Goal: Information Seeking & Learning: Understand process/instructions

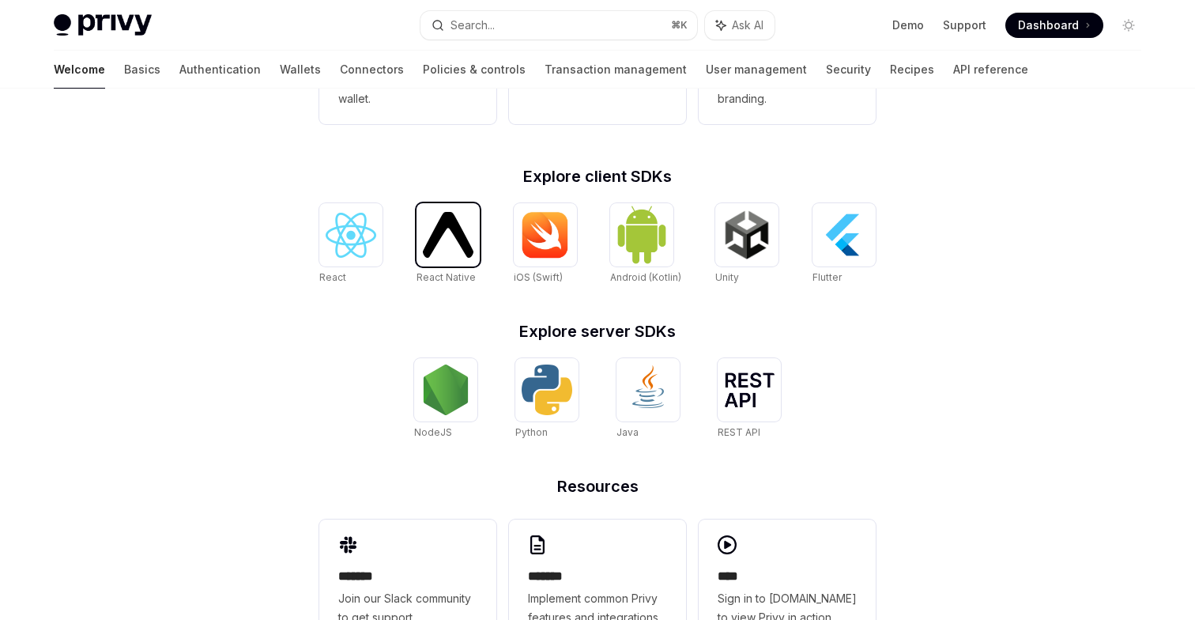
scroll to position [573, 0]
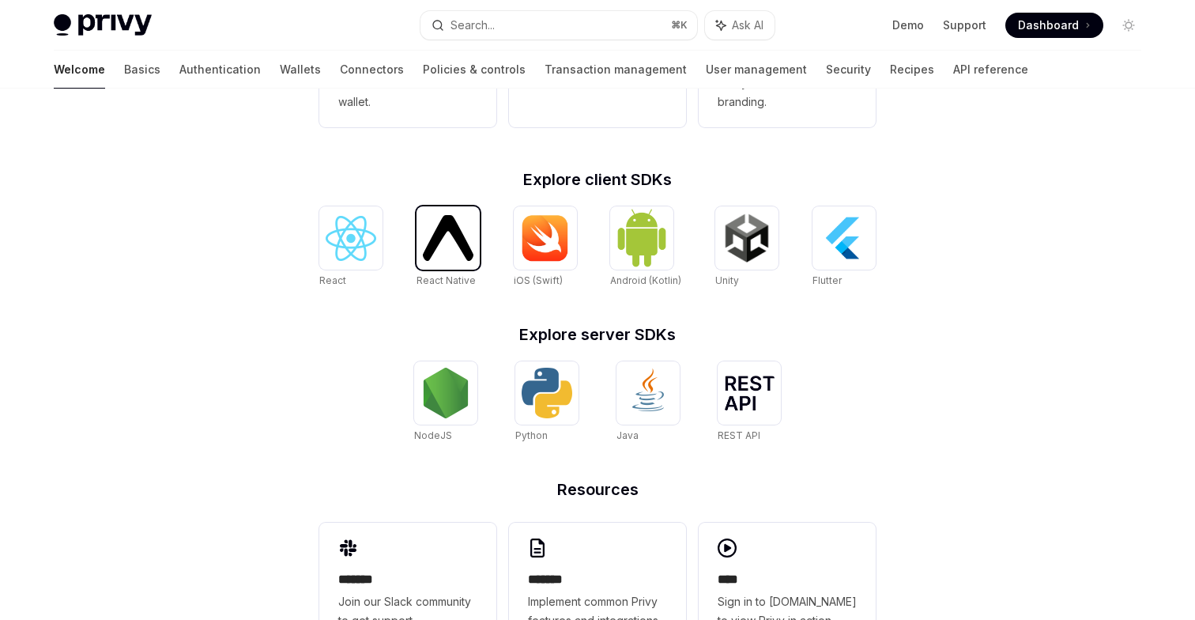
click at [452, 261] on div at bounding box center [448, 237] width 63 height 63
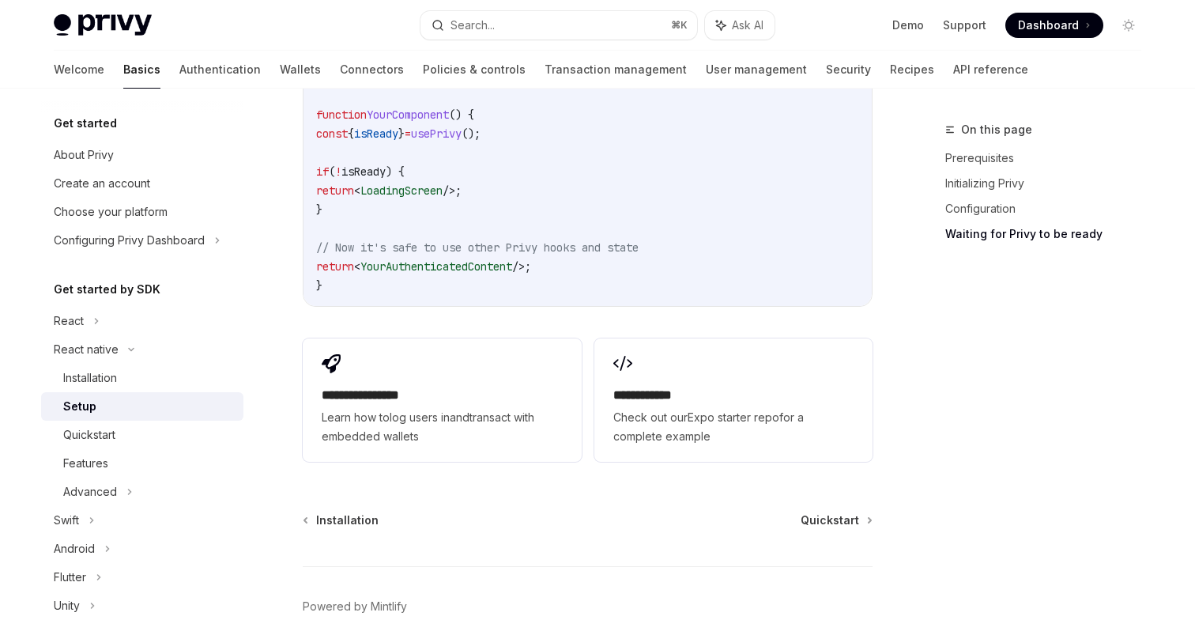
scroll to position [1547, 0]
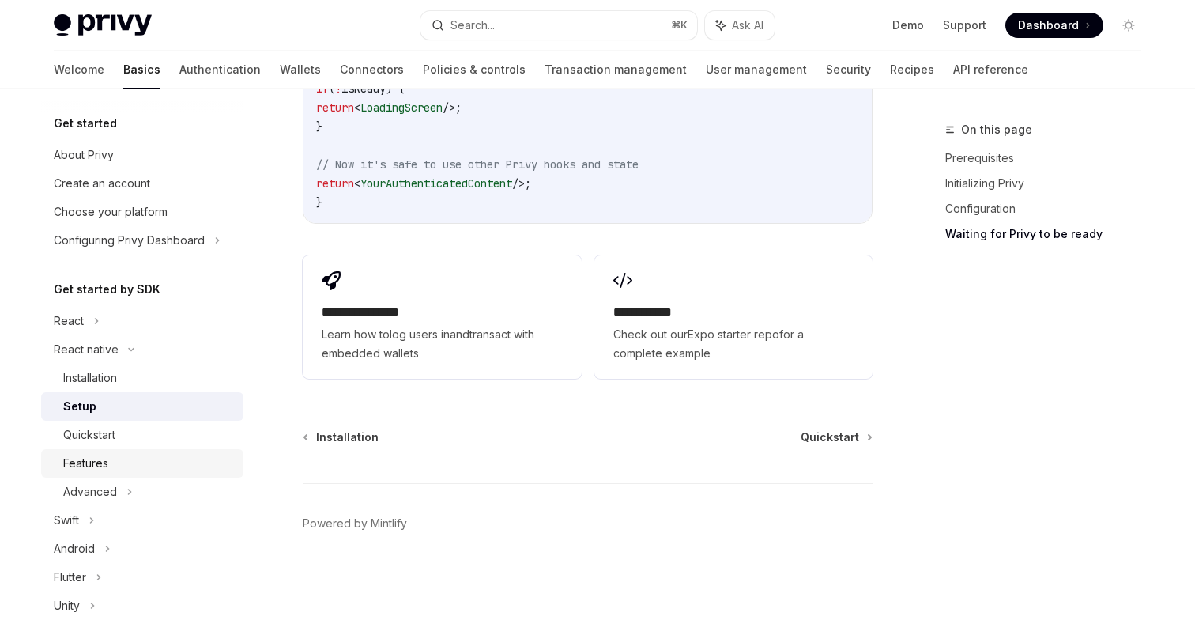
click at [137, 466] on div "Features" at bounding box center [148, 463] width 171 height 19
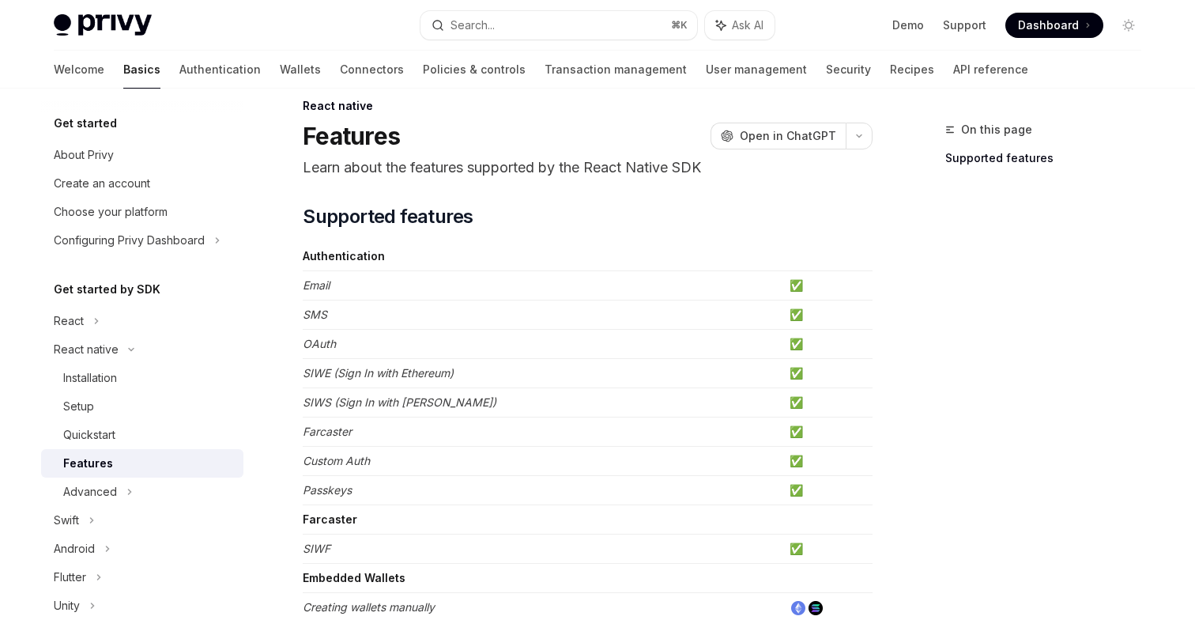
scroll to position [2, 0]
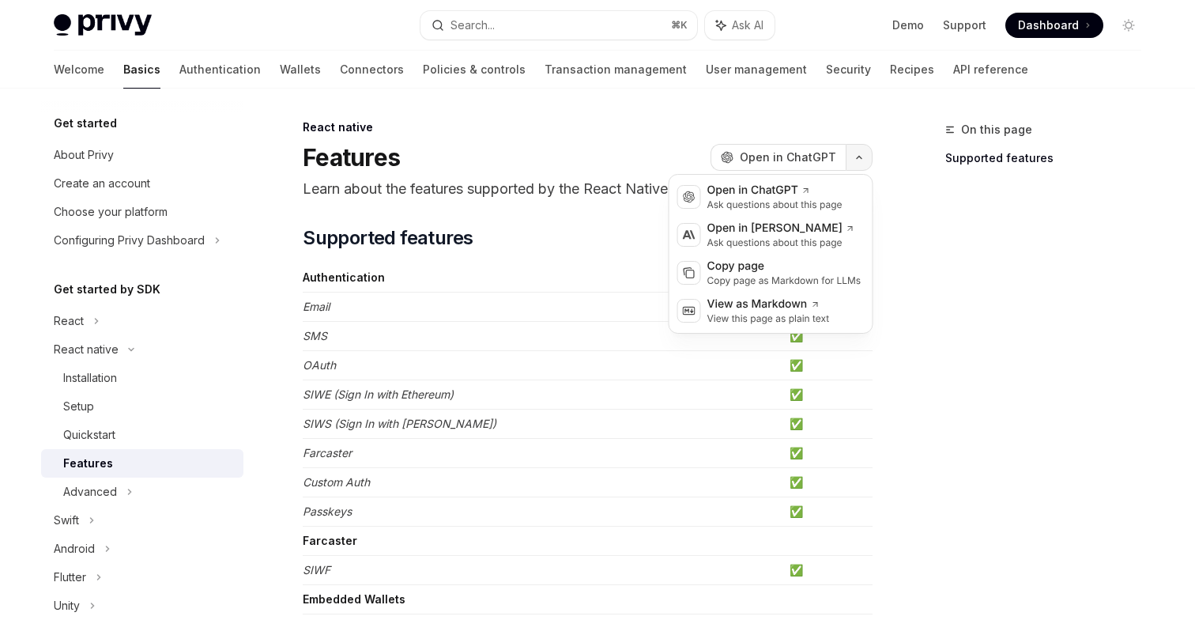
click at [863, 157] on icon "button" at bounding box center [859, 157] width 19 height 6
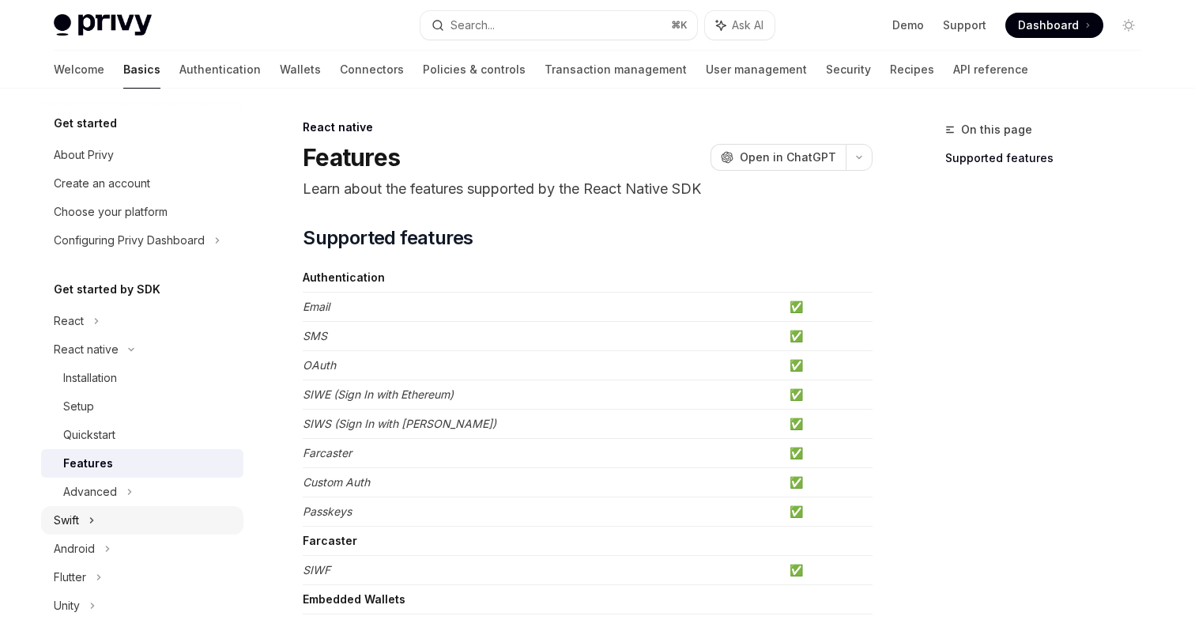
click at [79, 506] on div "Swift" at bounding box center [142, 520] width 202 height 28
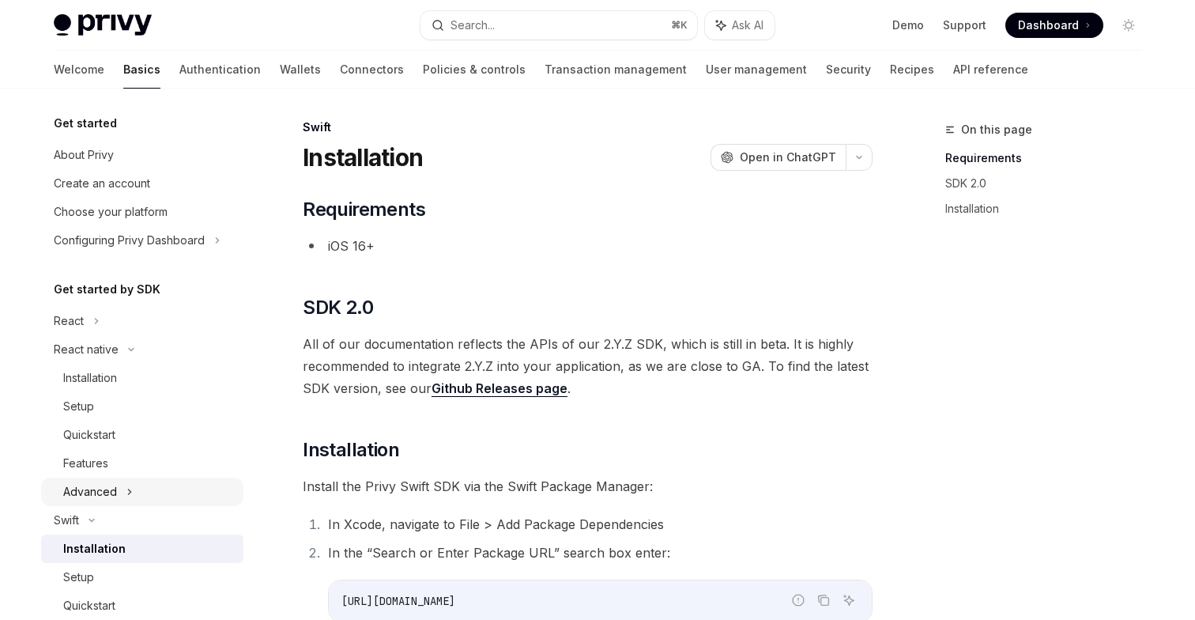
click at [81, 496] on div "Advanced" at bounding box center [90, 491] width 54 height 19
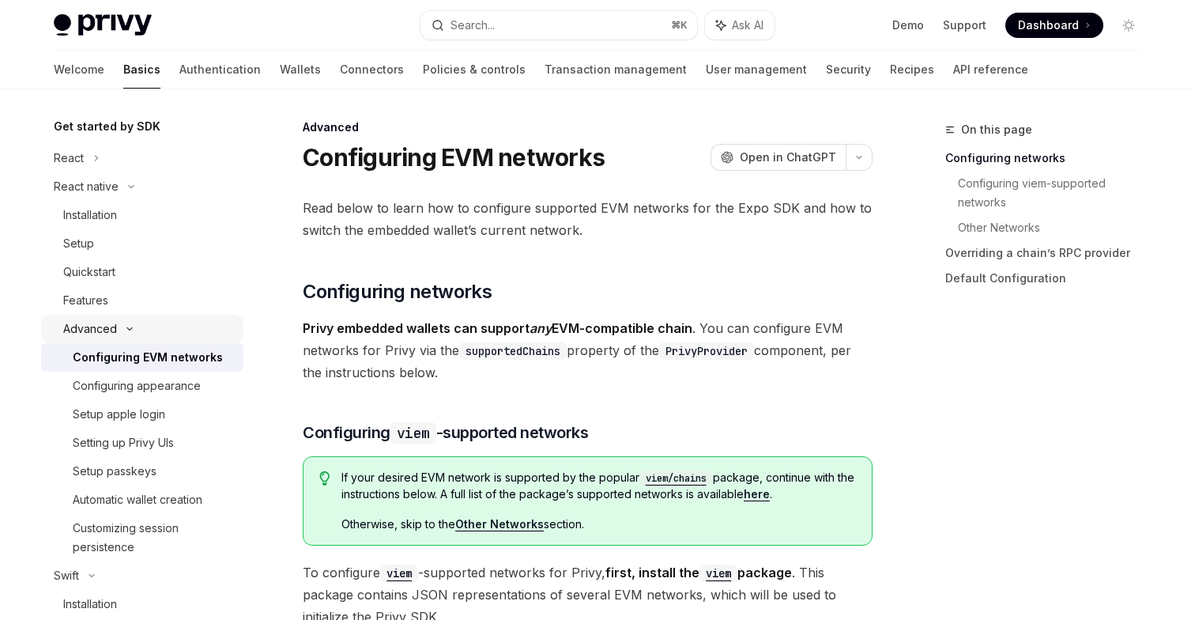
scroll to position [162, 0]
click at [81, 420] on div "Setup apple login" at bounding box center [119, 415] width 92 height 19
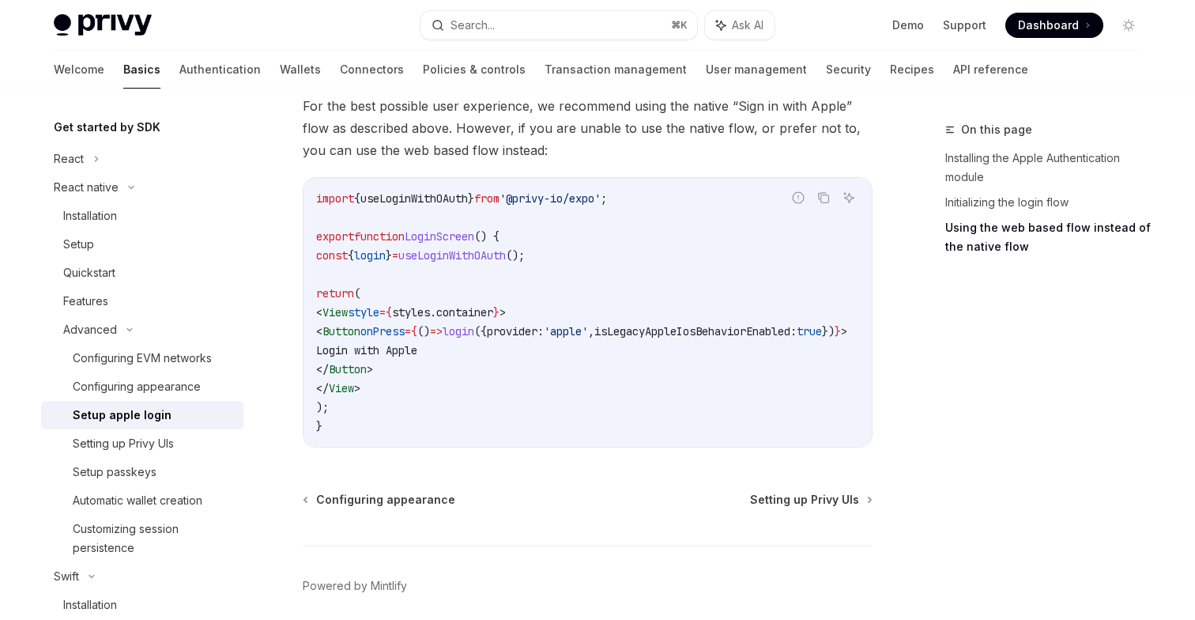
scroll to position [1289, 0]
click at [138, 416] on div "Setup apple login" at bounding box center [122, 415] width 99 height 19
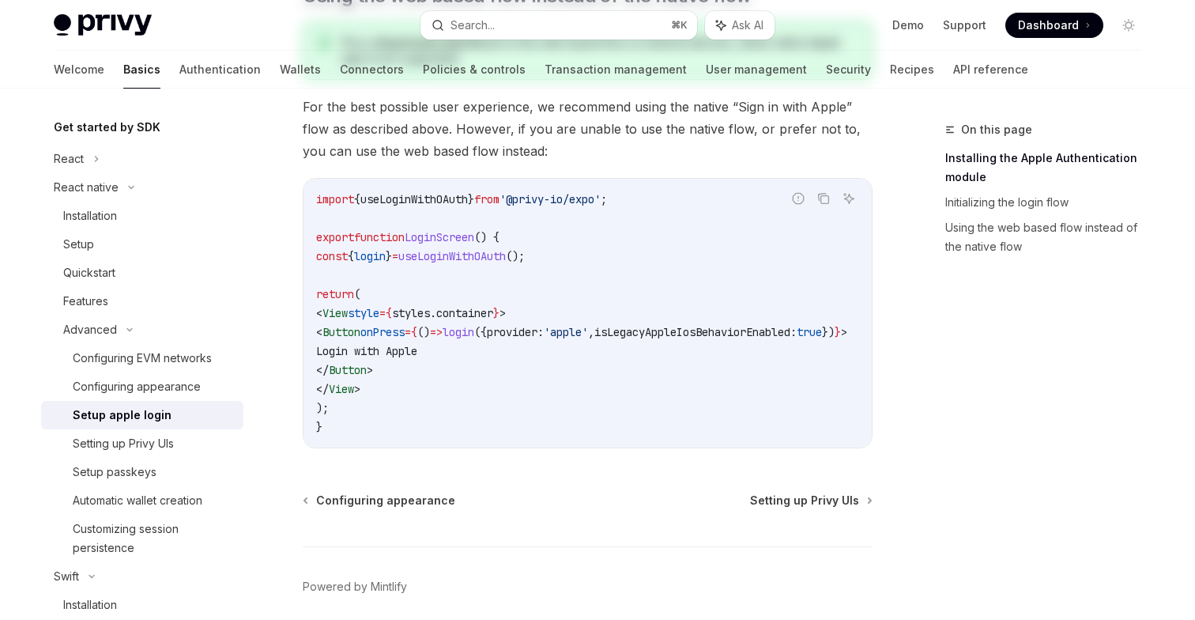
scroll to position [0, 0]
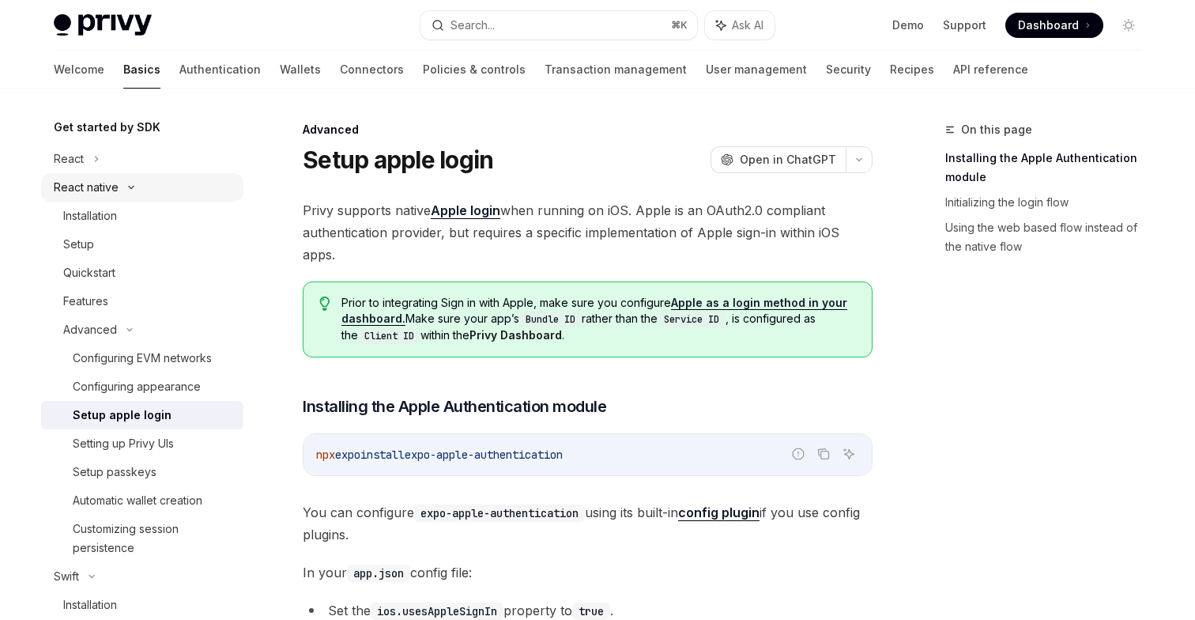
click at [96, 191] on div "React native" at bounding box center [86, 187] width 65 height 19
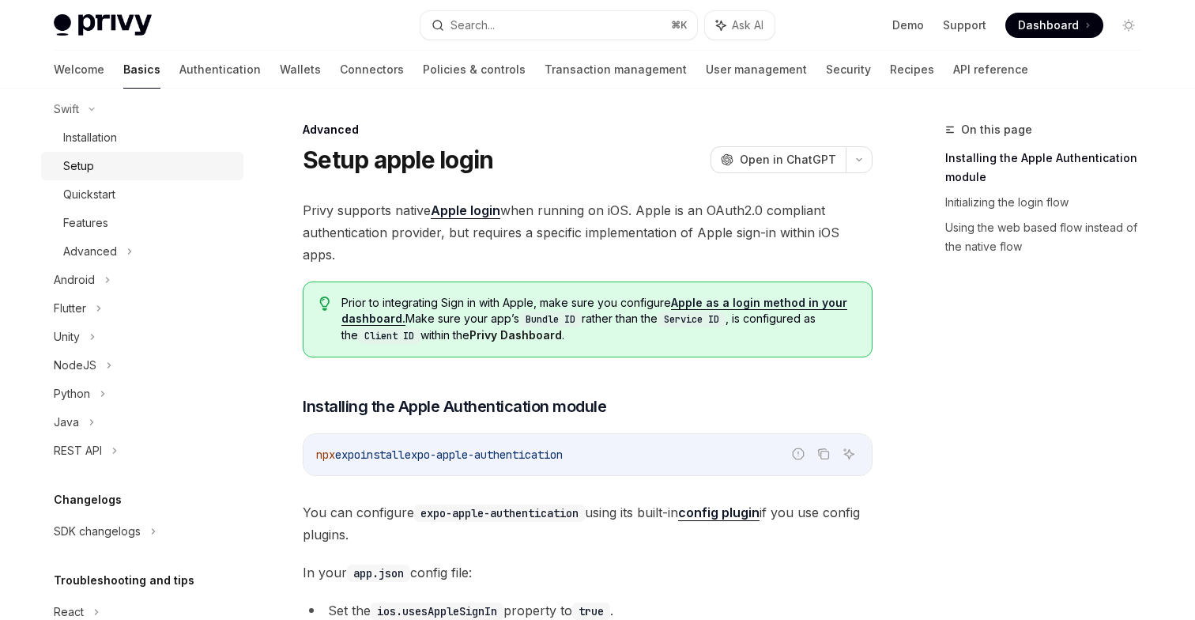
scroll to position [281, 0]
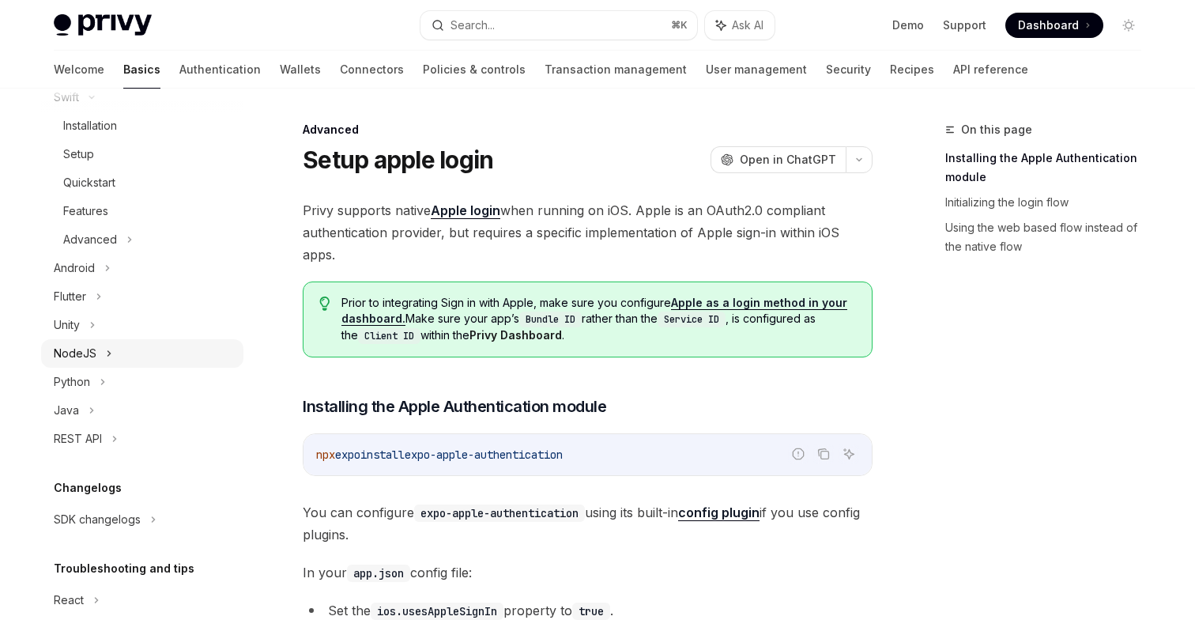
click at [79, 349] on div "NodeJS" at bounding box center [75, 353] width 43 height 19
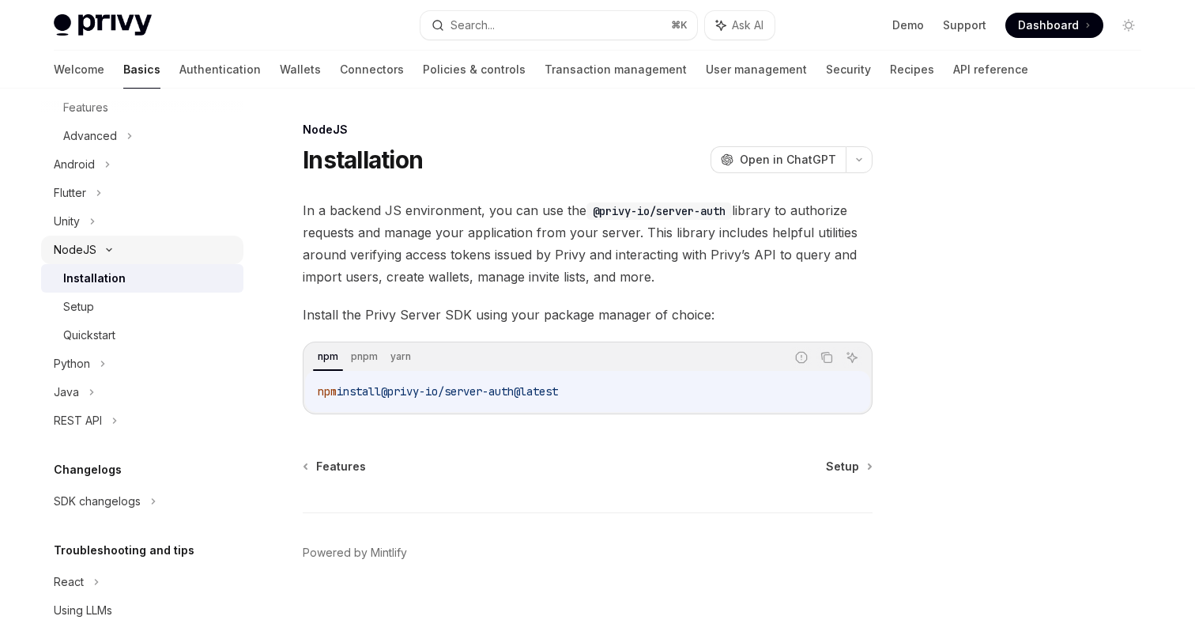
scroll to position [387, 0]
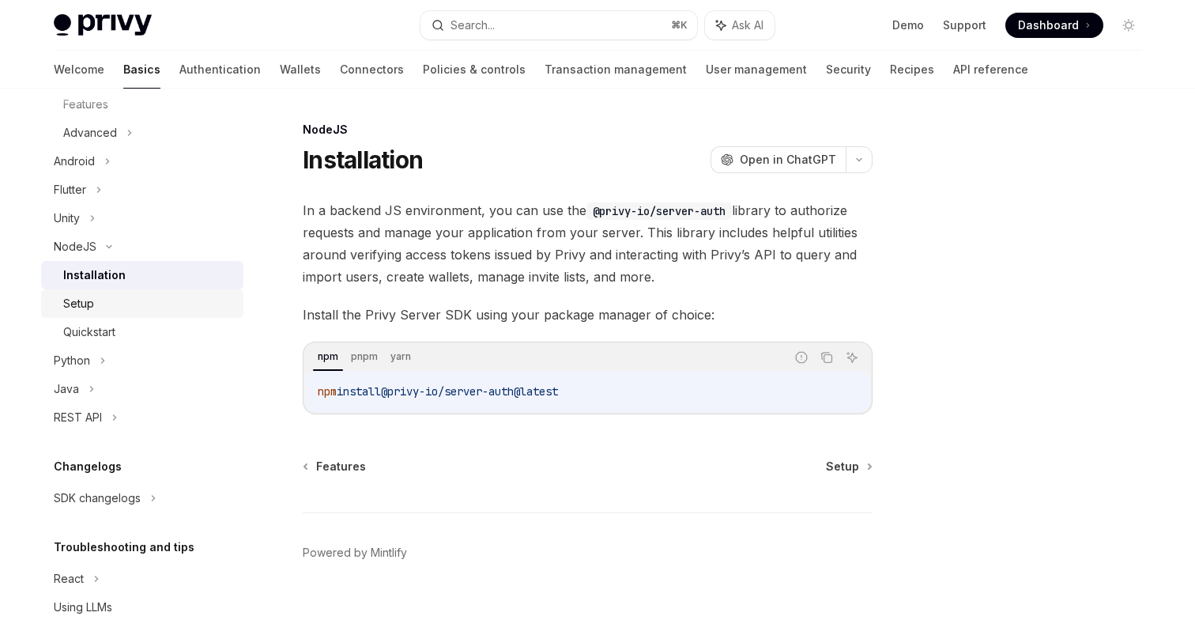
click at [95, 309] on div "Setup" at bounding box center [148, 303] width 171 height 19
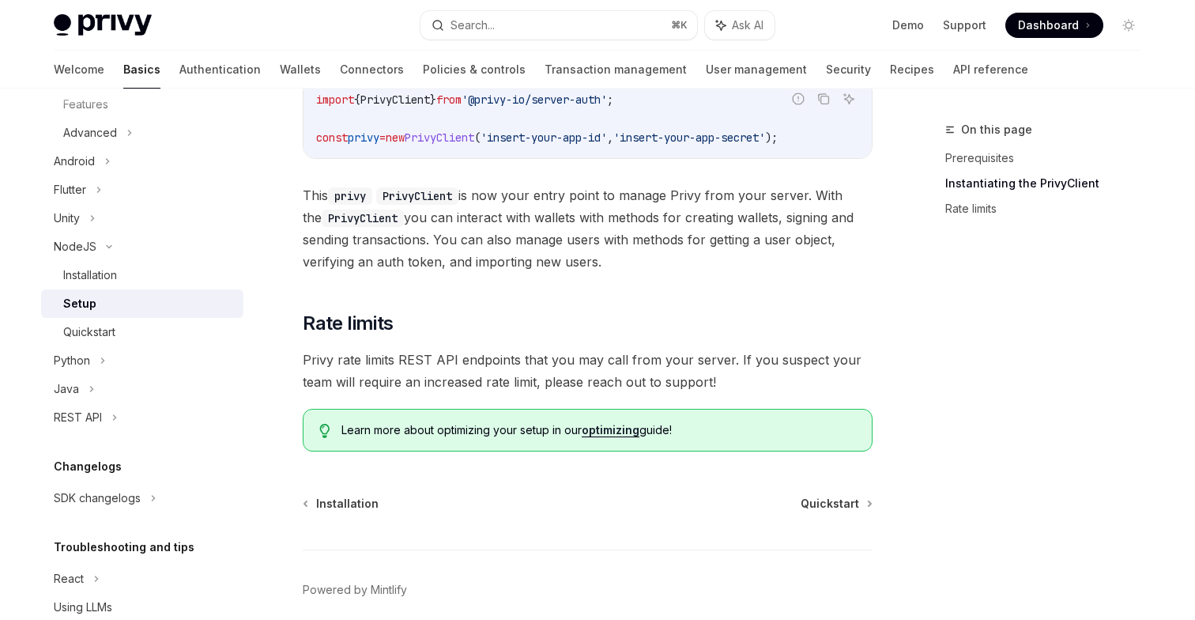
scroll to position [396, 0]
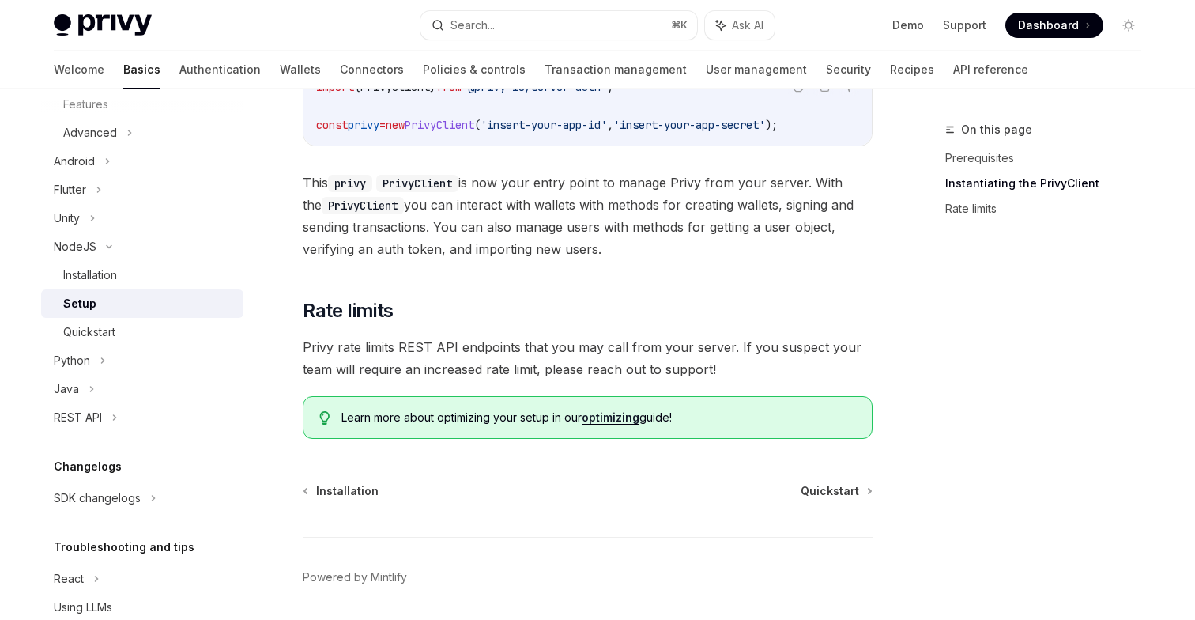
click at [406, 354] on span "Privy rate limits REST API endpoints that you may call from your server. If you…" at bounding box center [588, 358] width 570 height 44
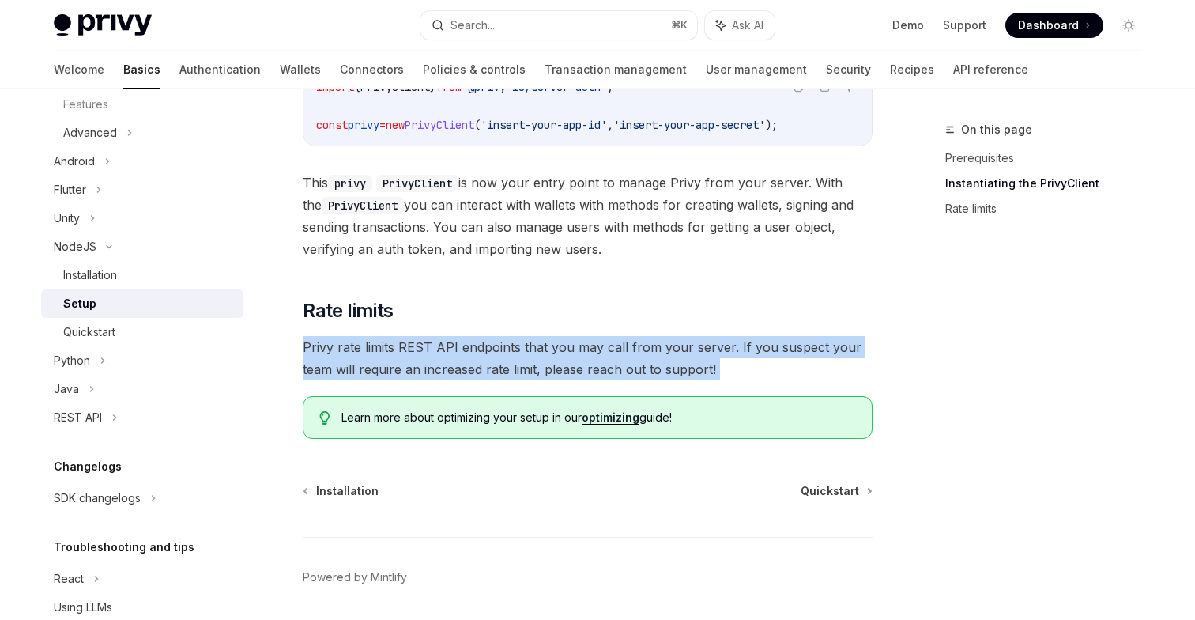
click at [406, 354] on span "Privy rate limits REST API endpoints that you may call from your server. If you…" at bounding box center [588, 358] width 570 height 44
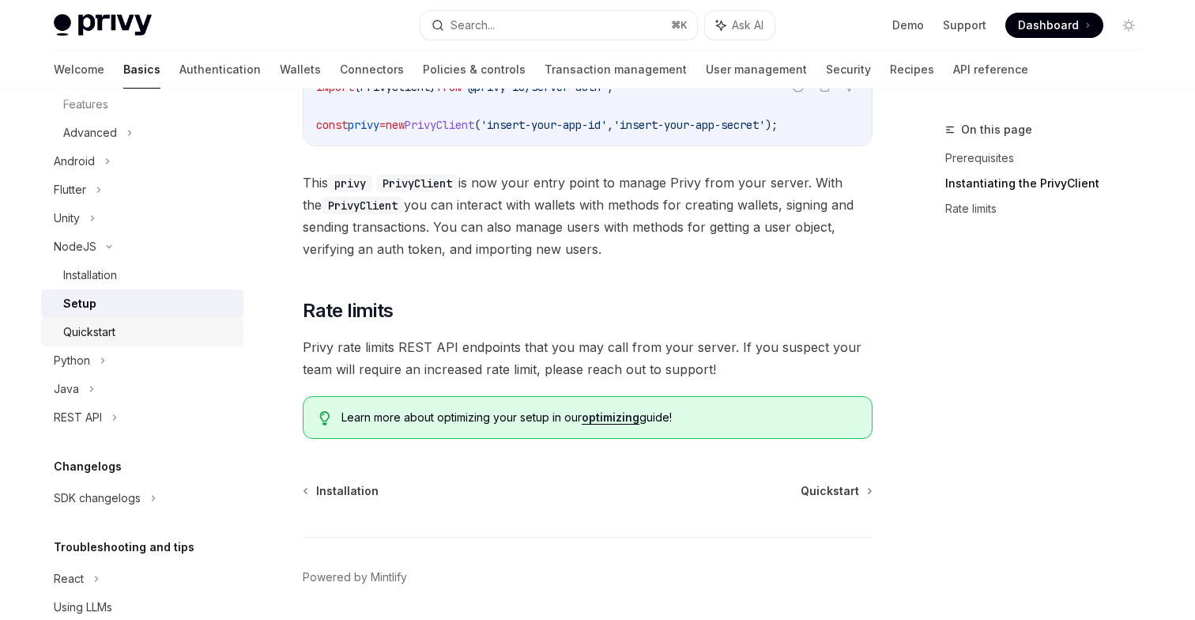
click at [166, 334] on div "Quickstart" at bounding box center [148, 332] width 171 height 19
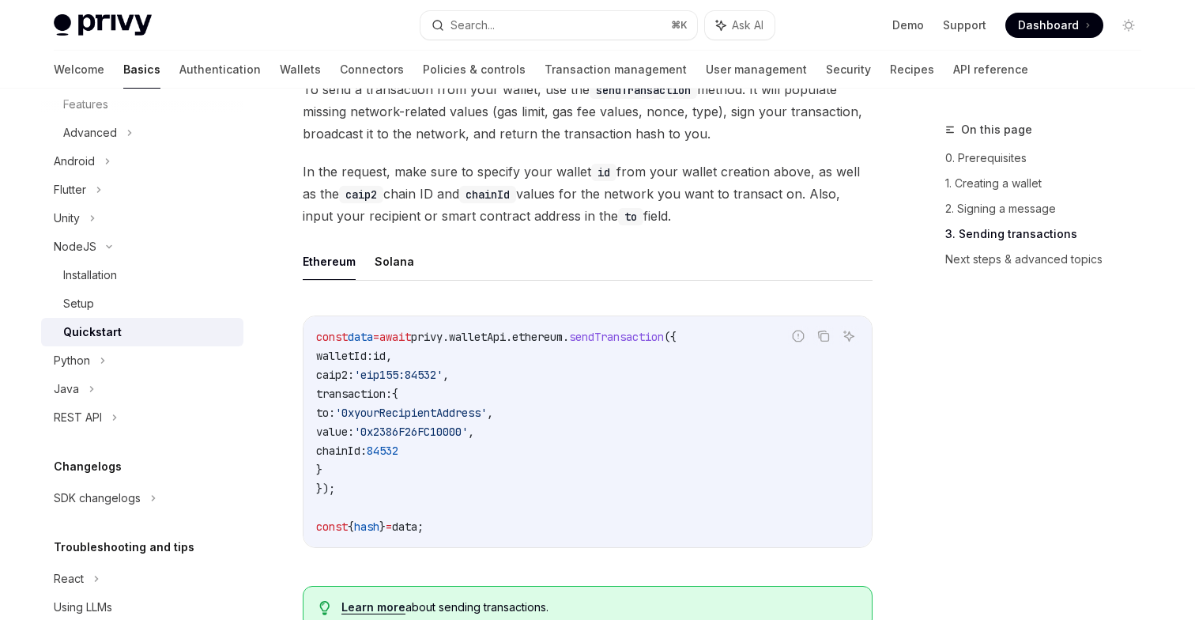
scroll to position [1132, 0]
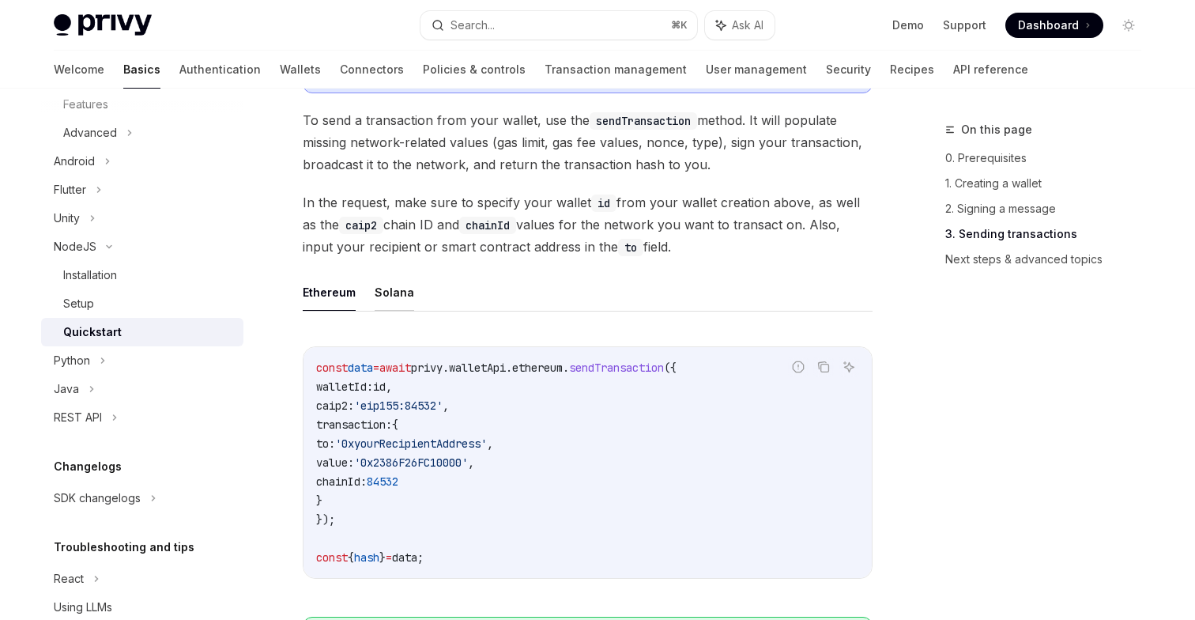
click at [388, 296] on button "Solana" at bounding box center [395, 292] width 40 height 37
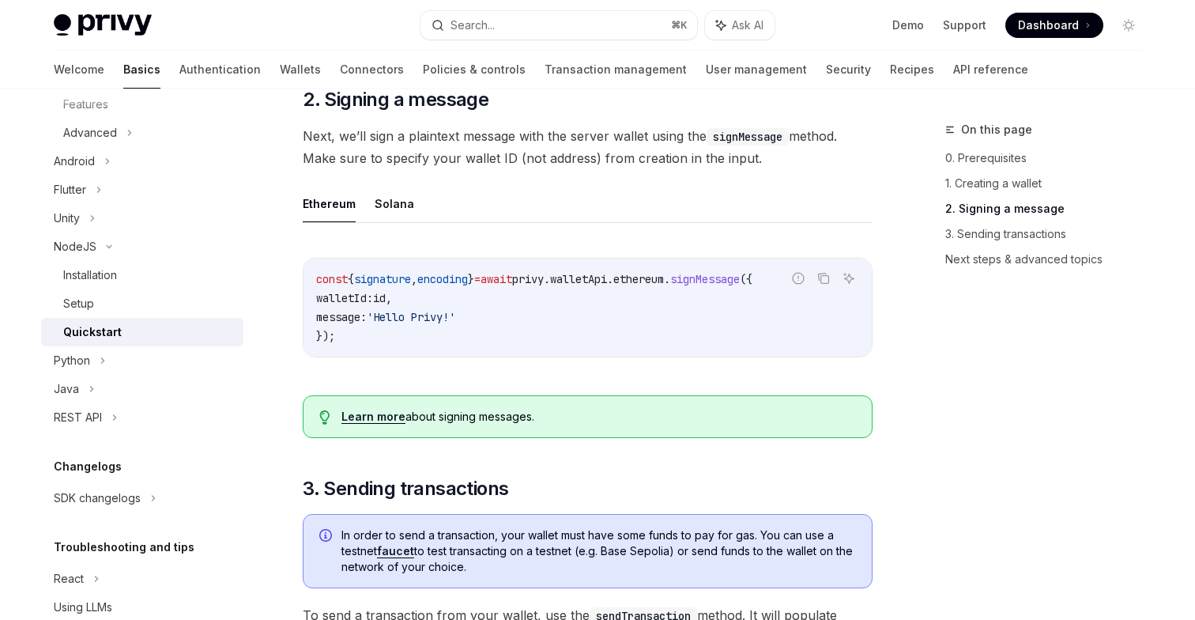
scroll to position [607, 0]
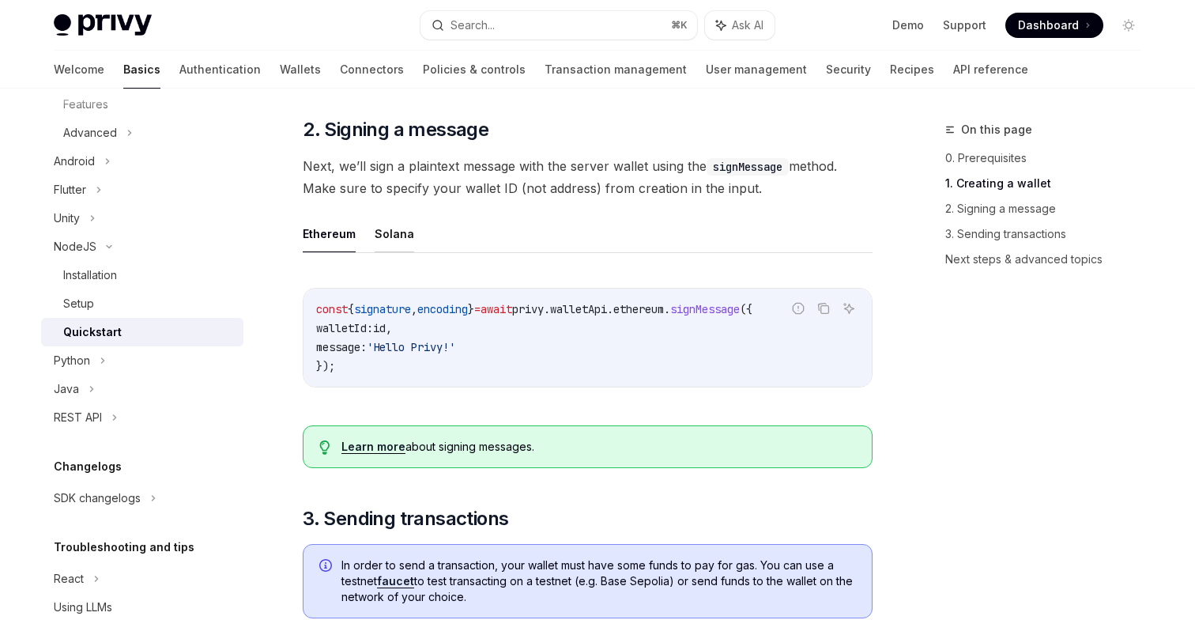
click at [375, 251] on button "Solana" at bounding box center [395, 233] width 40 height 37
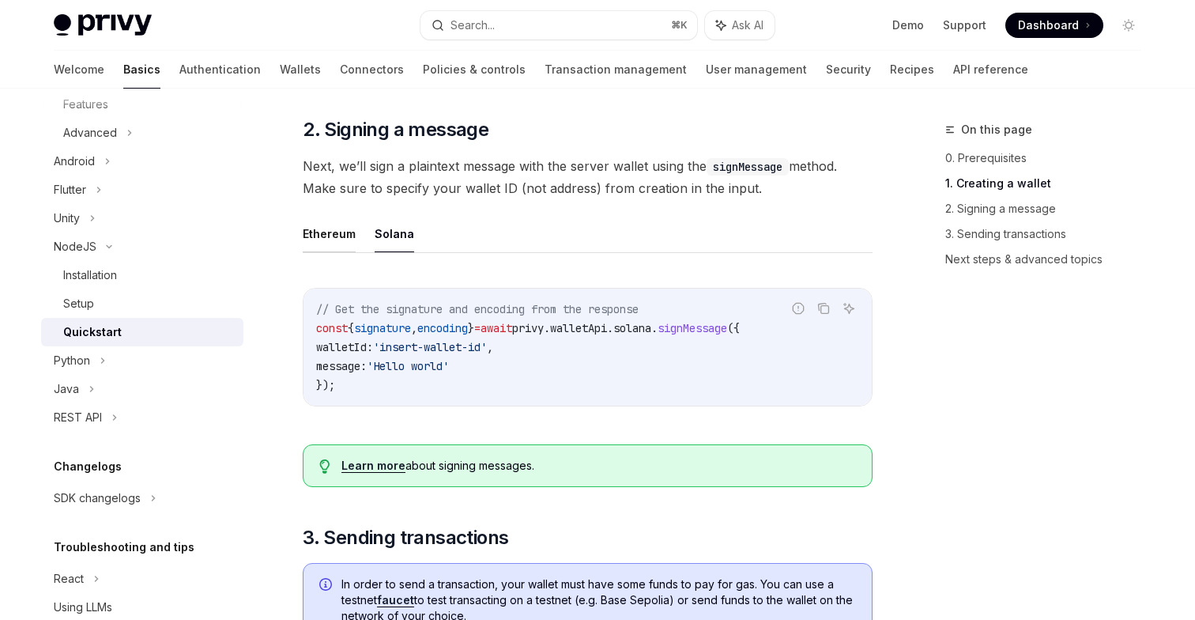
click at [342, 248] on button "Ethereum" at bounding box center [329, 233] width 53 height 37
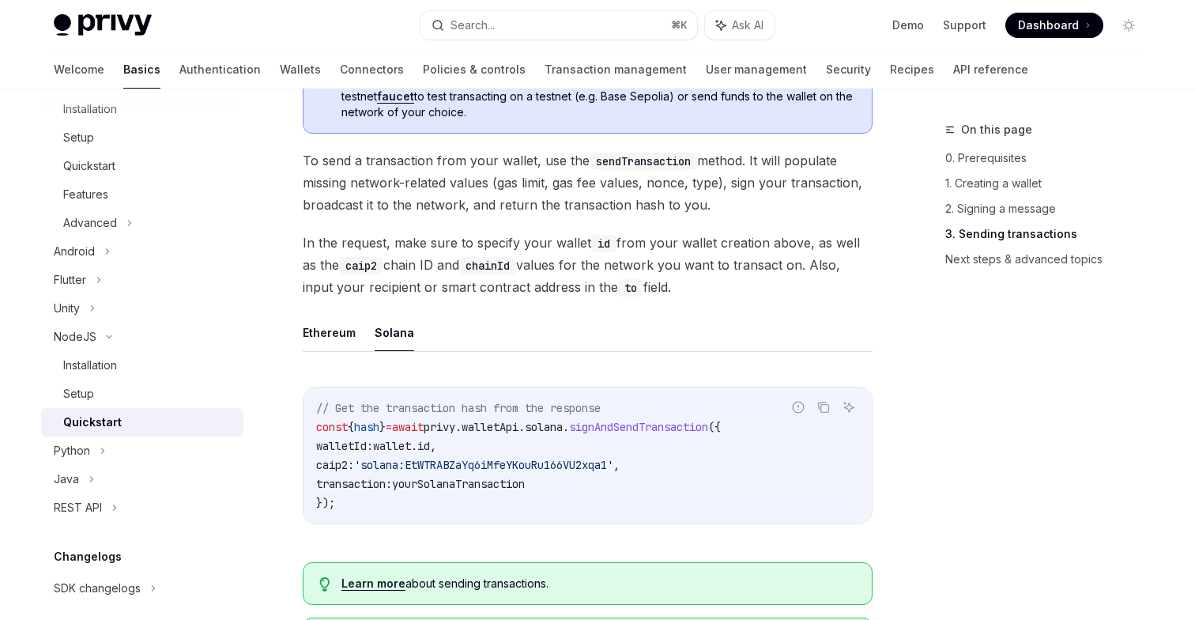
scroll to position [99, 0]
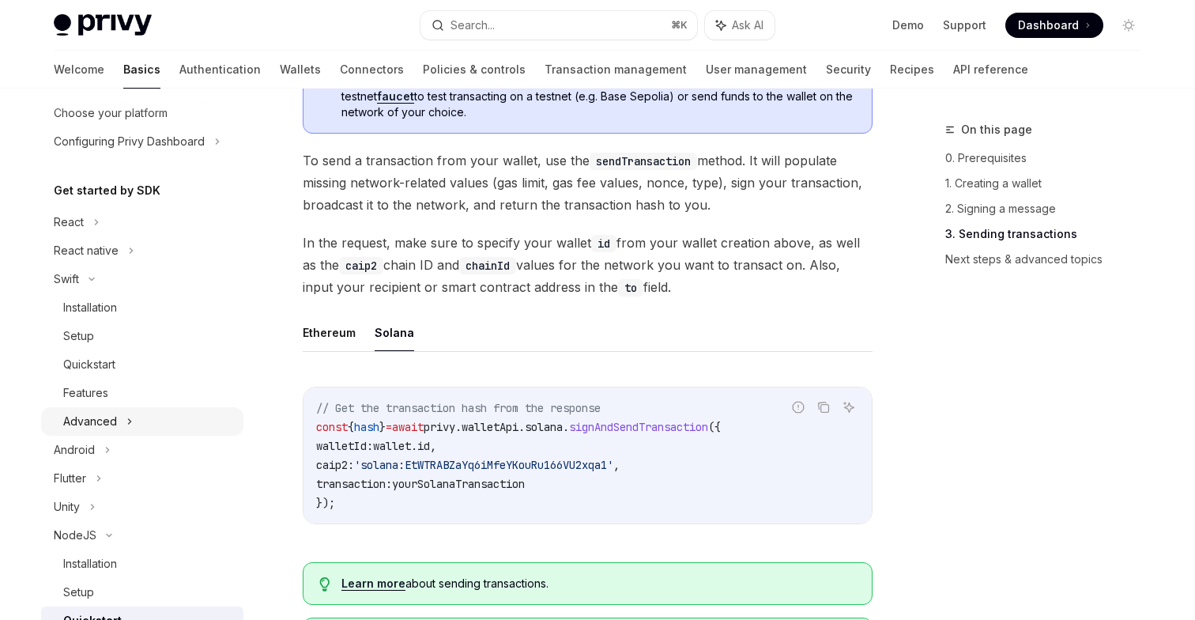
click at [111, 424] on div "Advanced" at bounding box center [90, 421] width 54 height 19
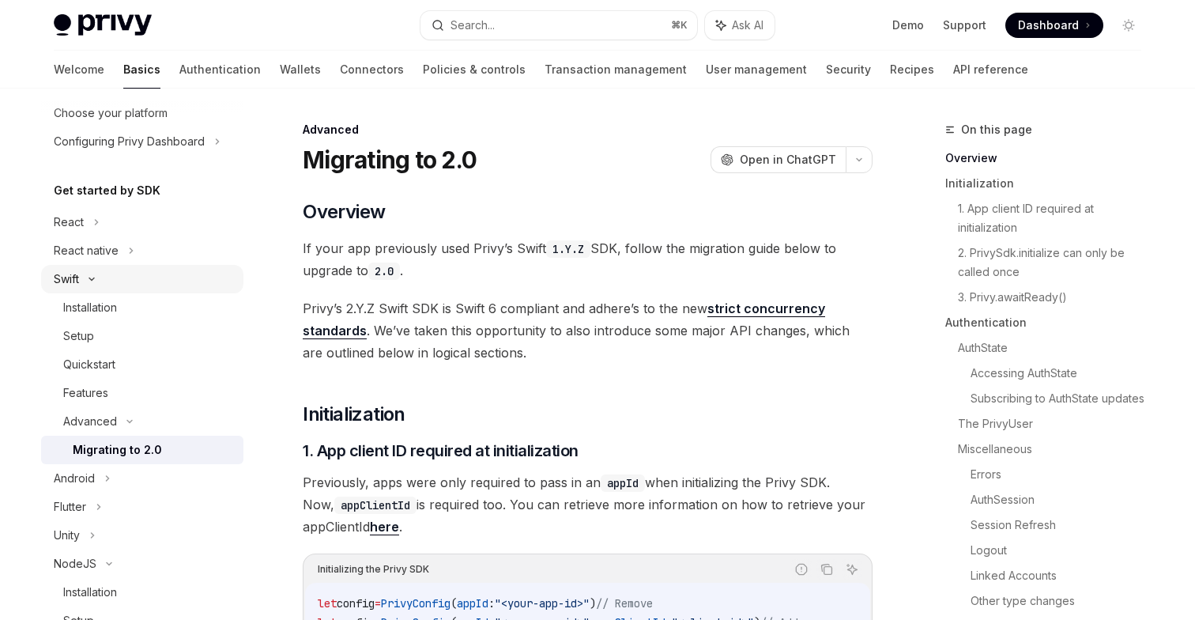
click at [87, 277] on icon at bounding box center [91, 279] width 19 height 6
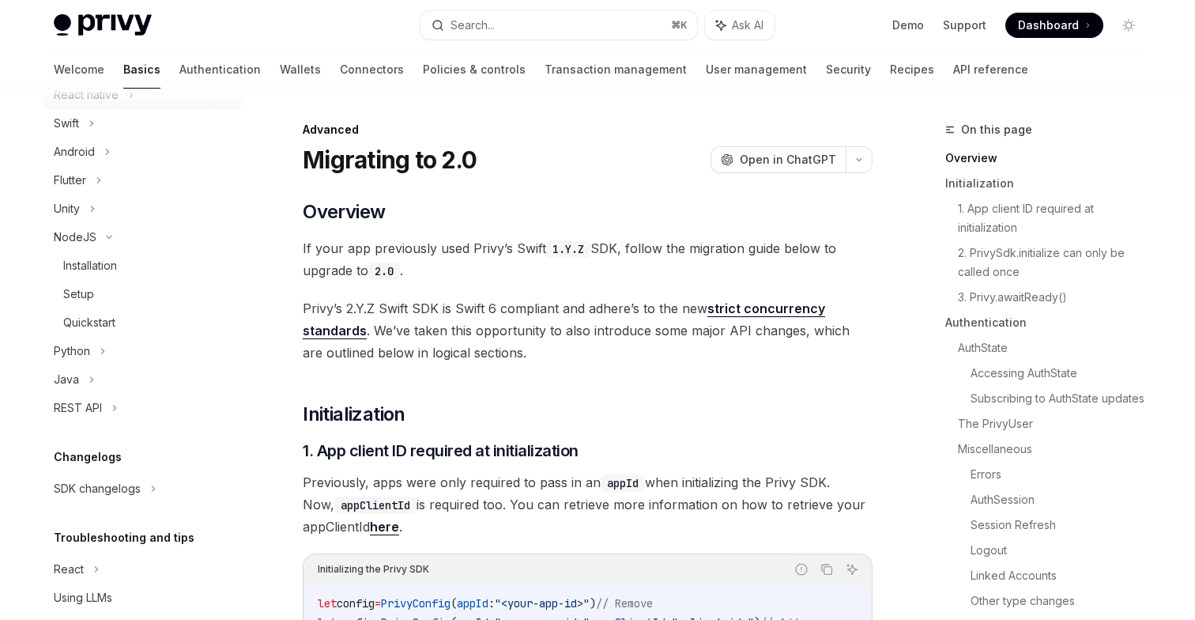
scroll to position [307, 0]
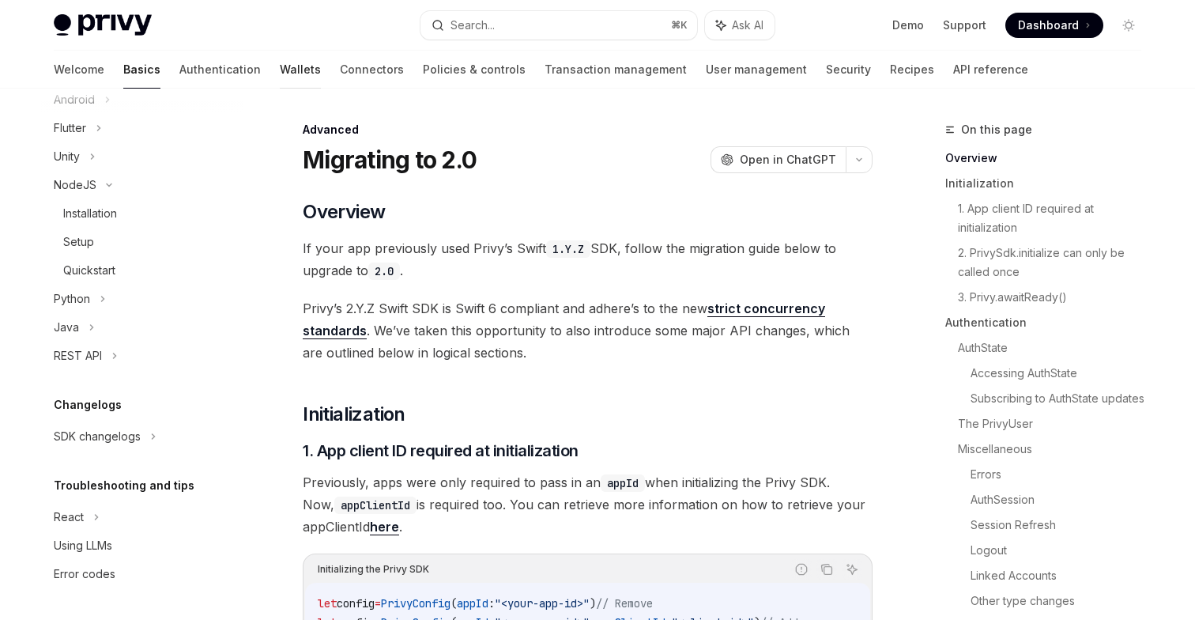
click at [280, 71] on link "Wallets" at bounding box center [300, 70] width 41 height 38
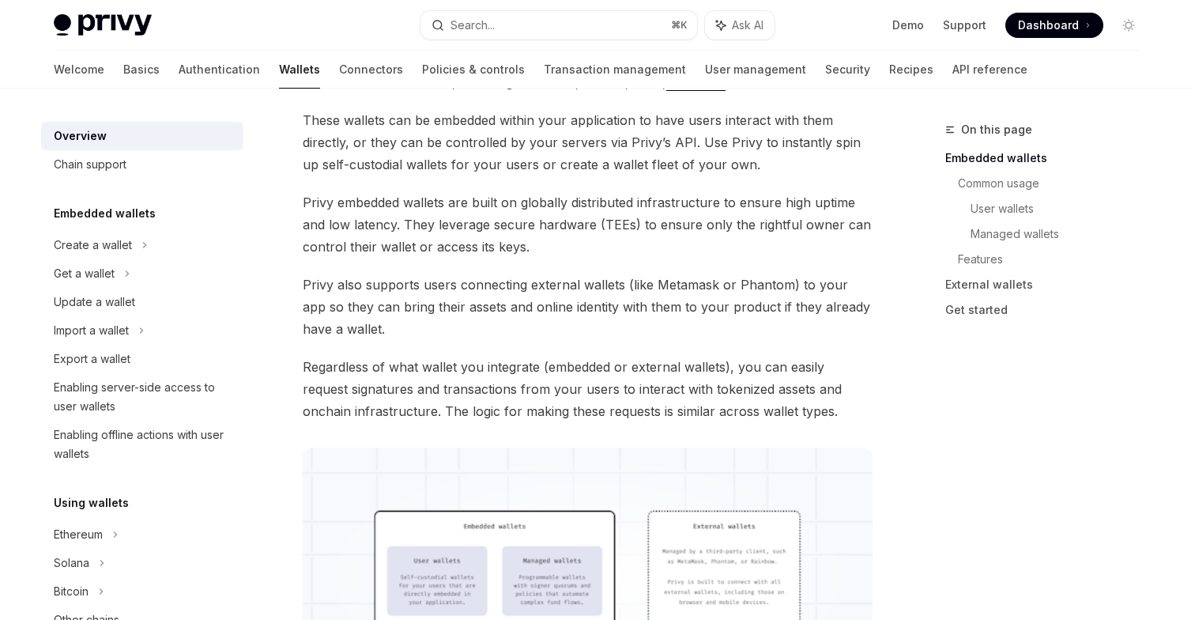
scroll to position [151, 0]
click at [134, 275] on div "Get a wallet" at bounding box center [142, 273] width 202 height 28
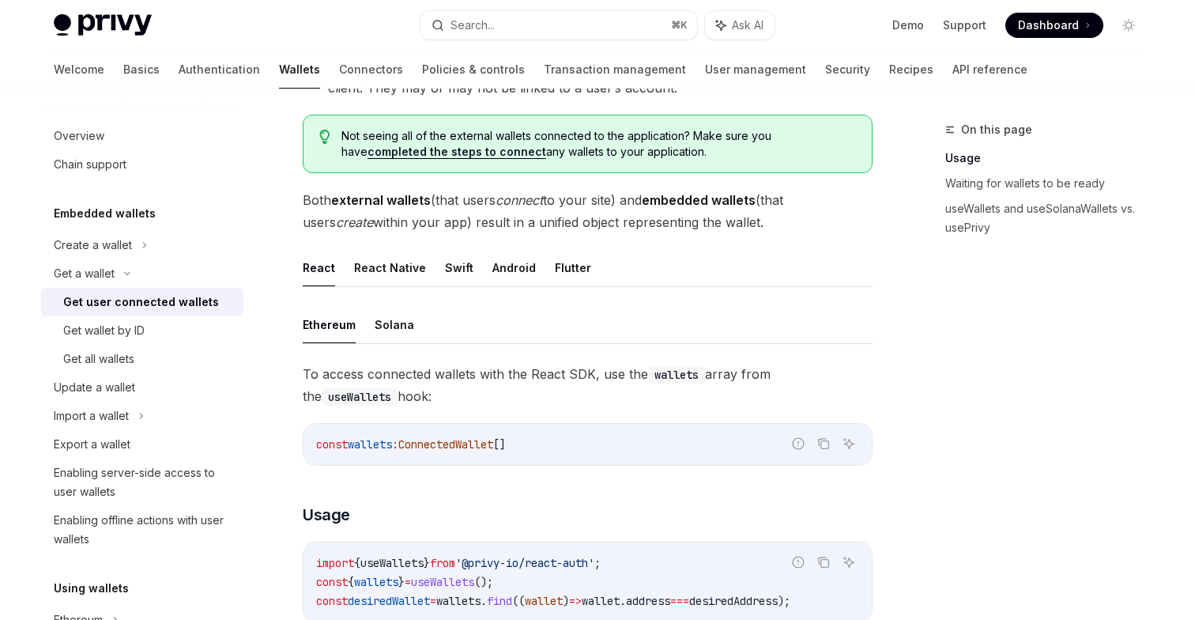
scroll to position [326, 0]
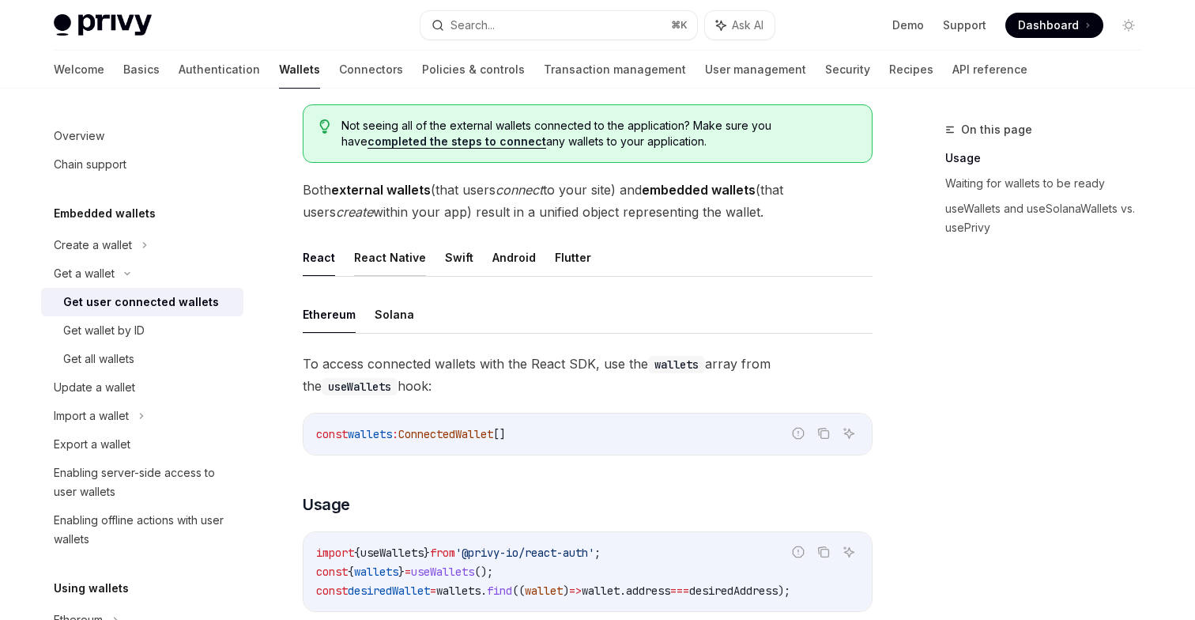
click at [394, 251] on button "React Native" at bounding box center [390, 257] width 72 height 37
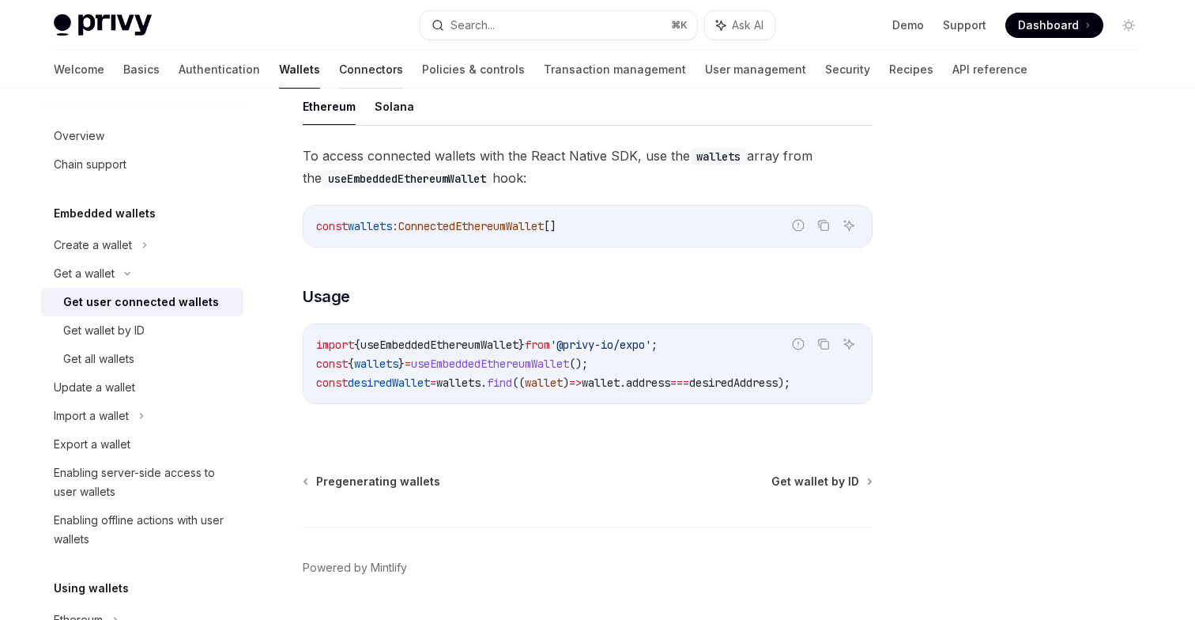
click at [339, 71] on link "Connectors" at bounding box center [371, 70] width 64 height 38
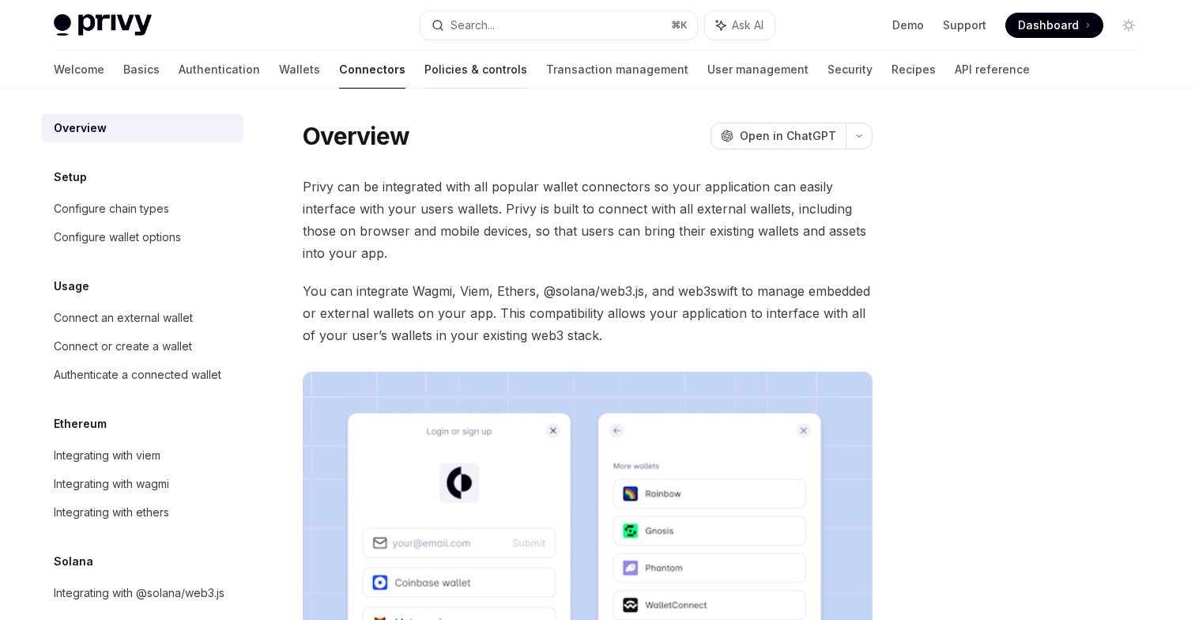
click at [425, 66] on link "Policies & controls" at bounding box center [476, 70] width 103 height 38
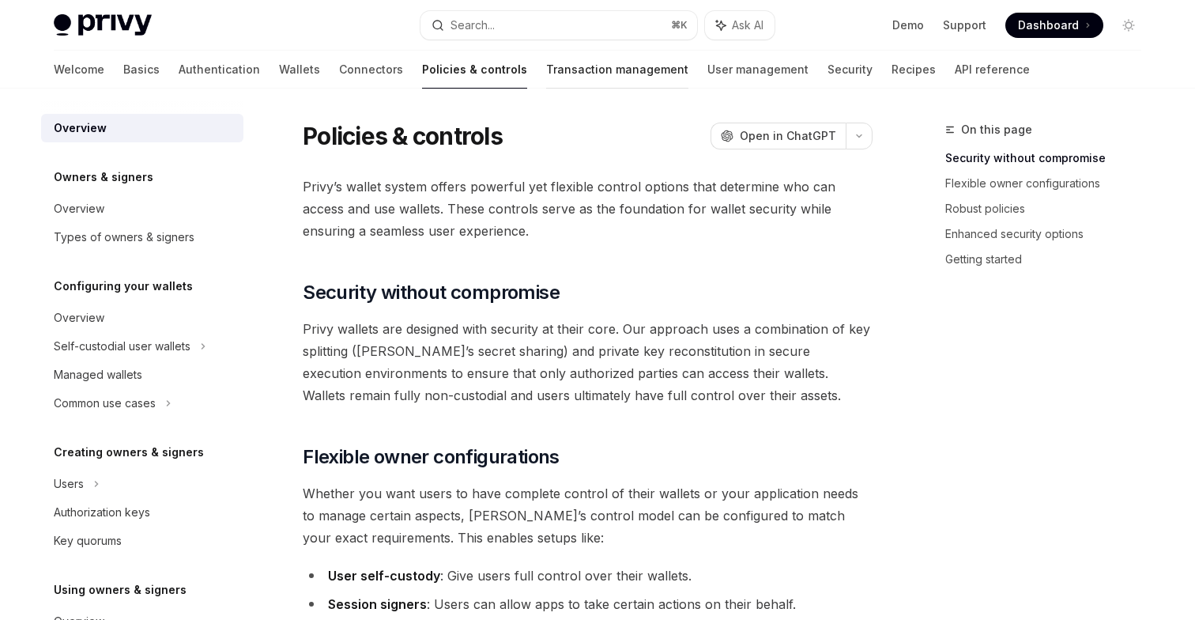
click at [546, 69] on link "Transaction management" at bounding box center [617, 70] width 142 height 38
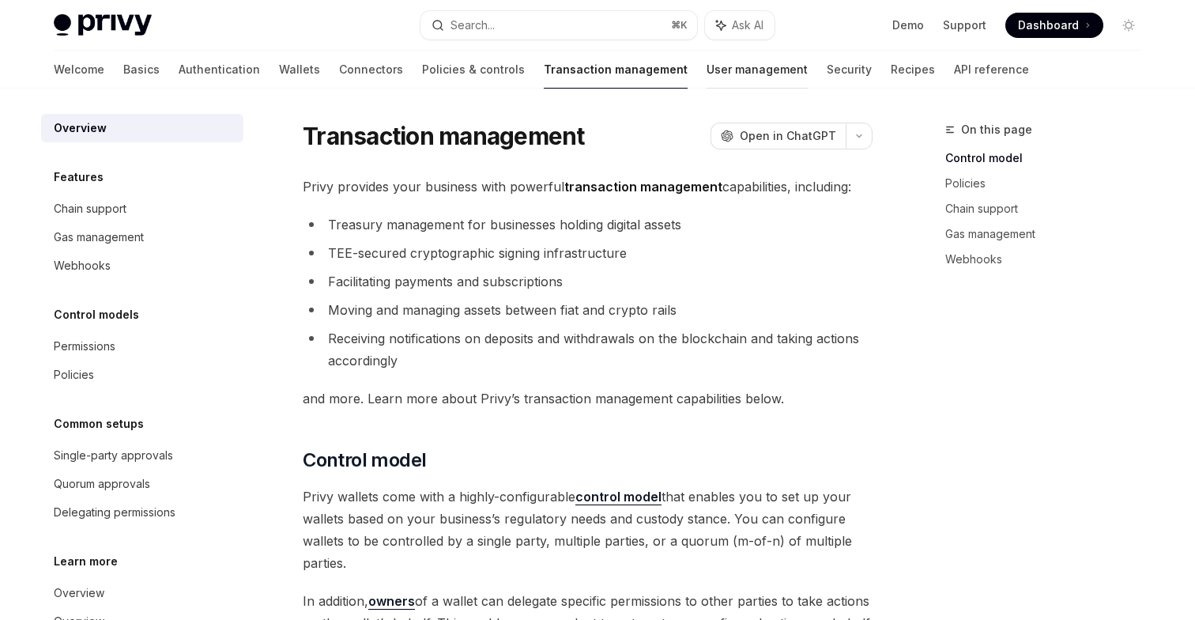
click at [707, 70] on link "User management" at bounding box center [757, 70] width 101 height 38
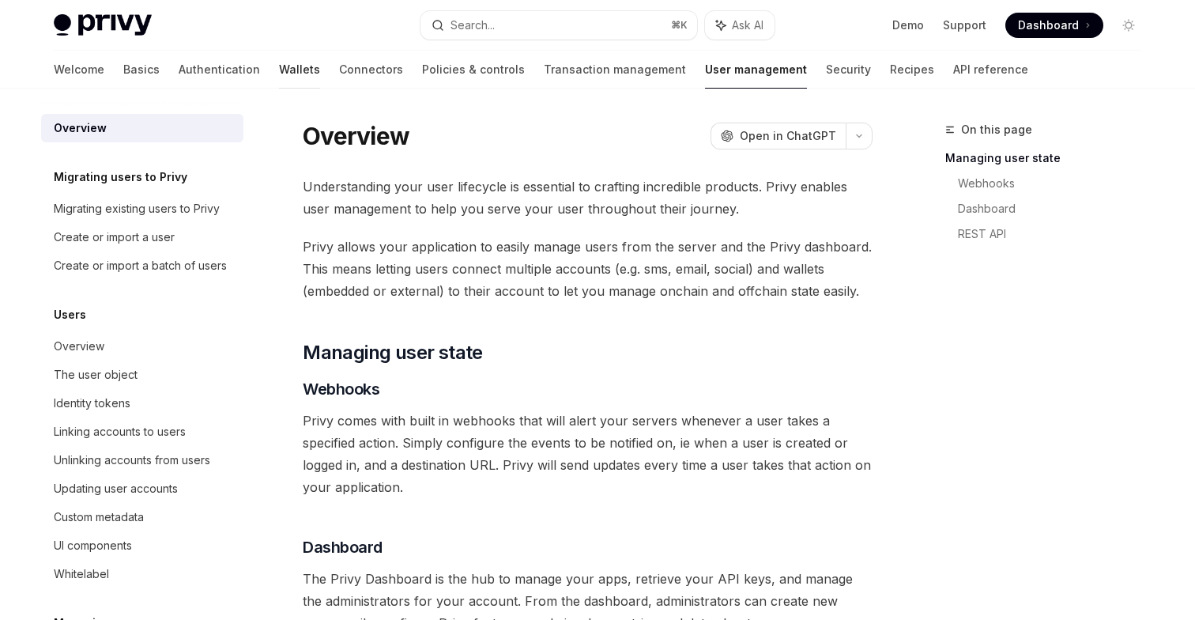
click at [279, 71] on link "Wallets" at bounding box center [299, 70] width 41 height 38
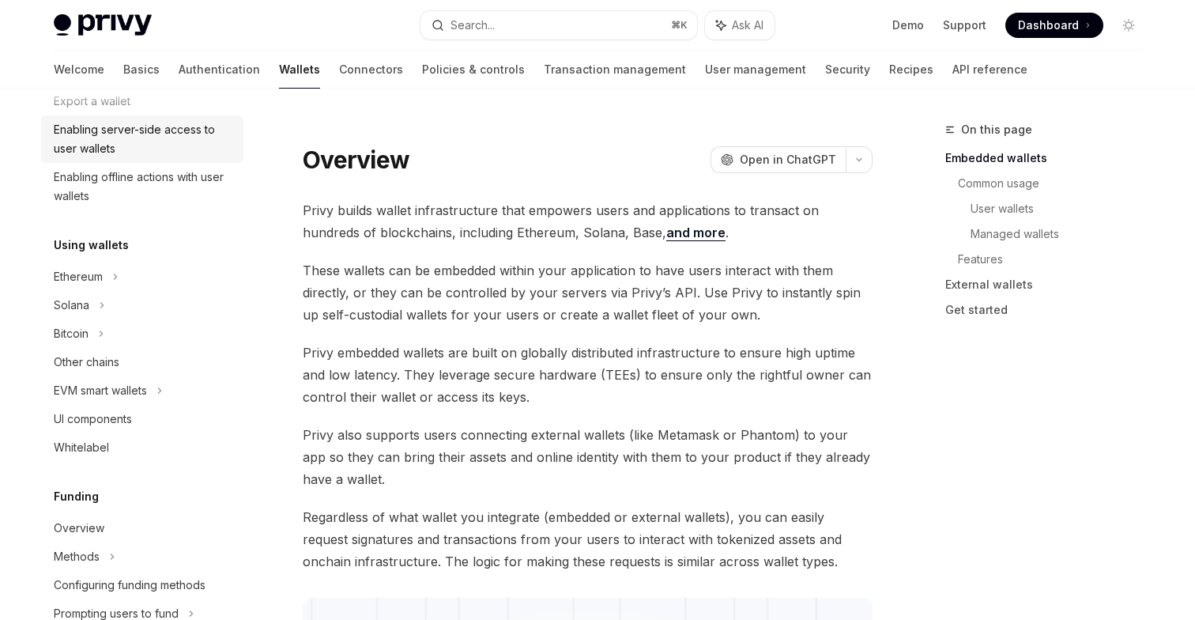
scroll to position [277, 0]
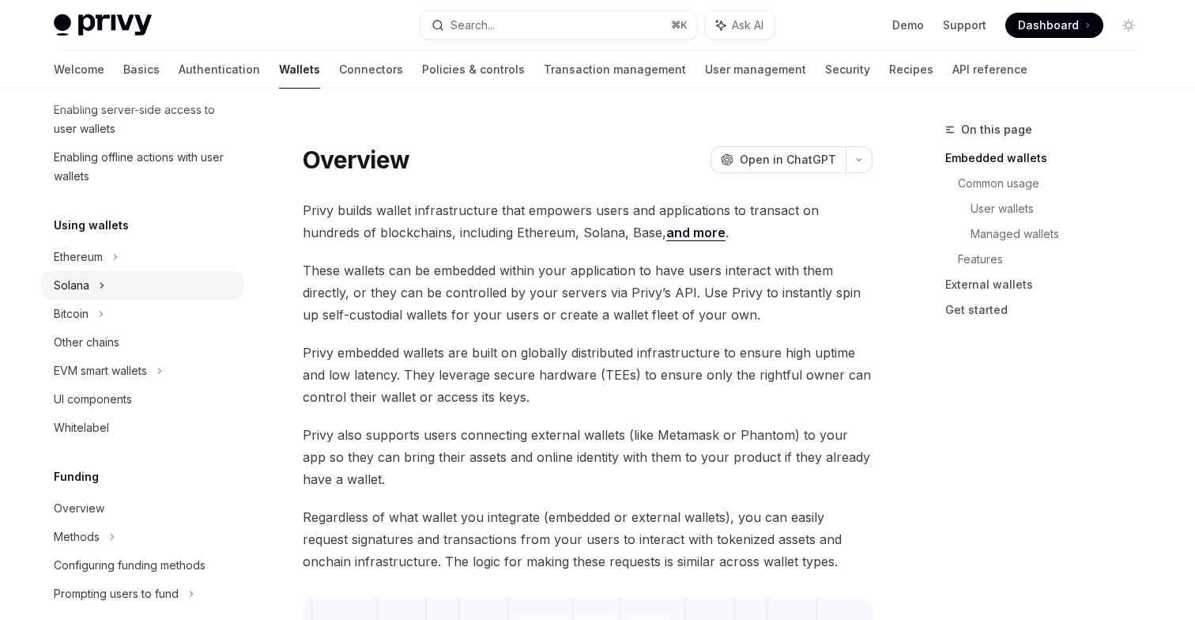
click at [84, 292] on div "Solana" at bounding box center [72, 285] width 36 height 19
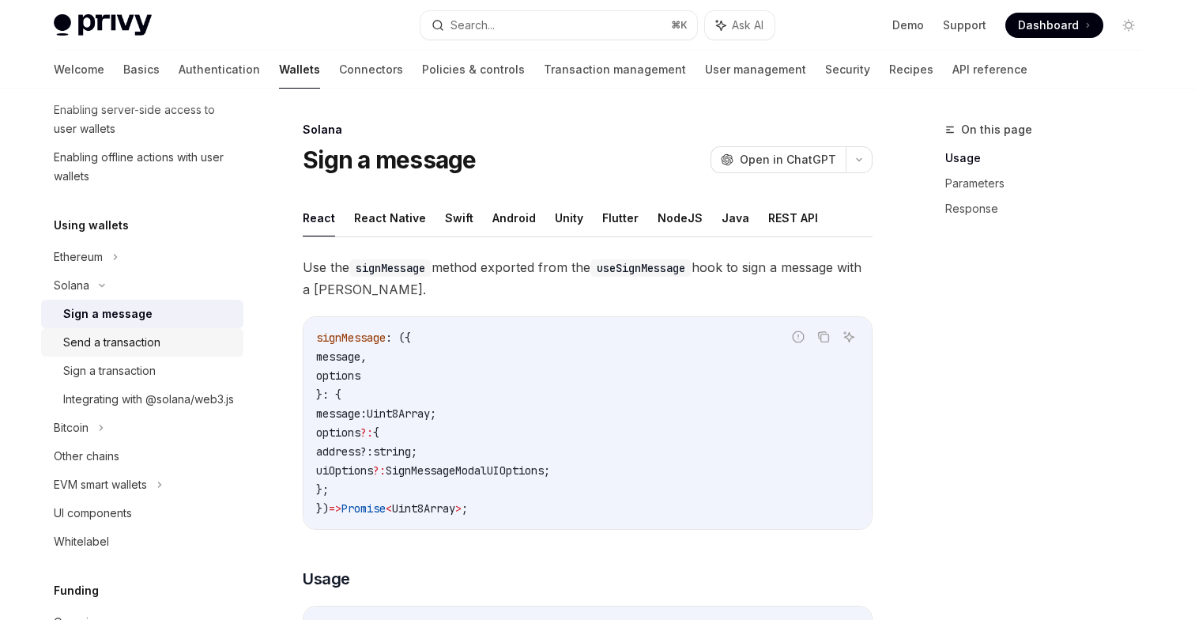
click at [99, 350] on div "Send a transaction" at bounding box center [111, 342] width 97 height 19
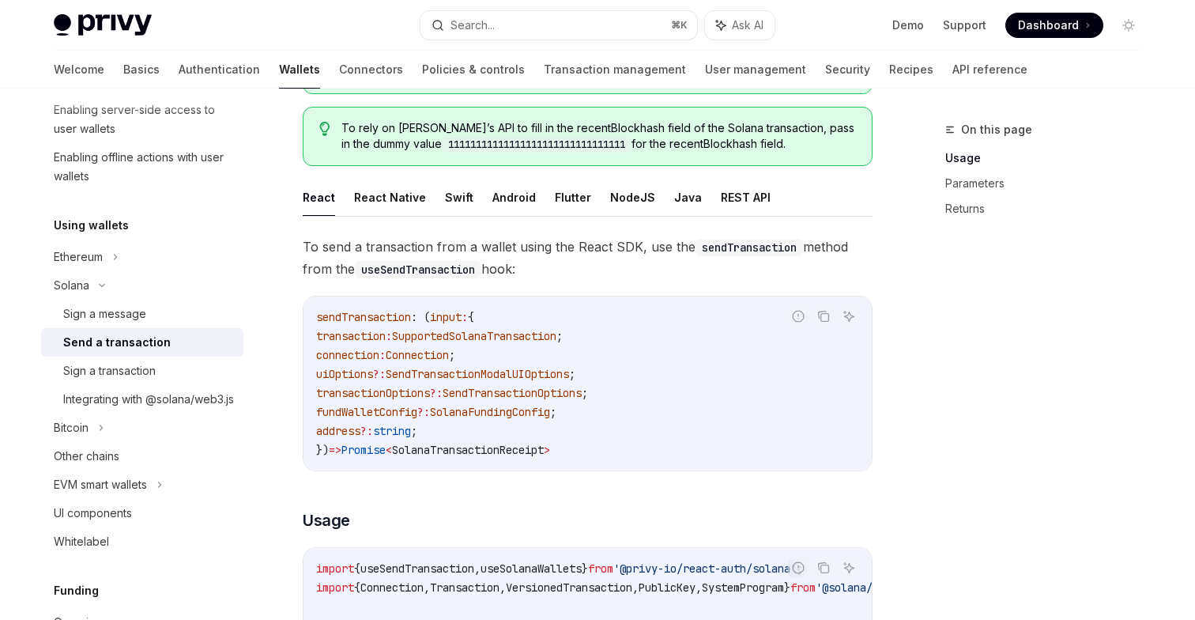
scroll to position [163, 0]
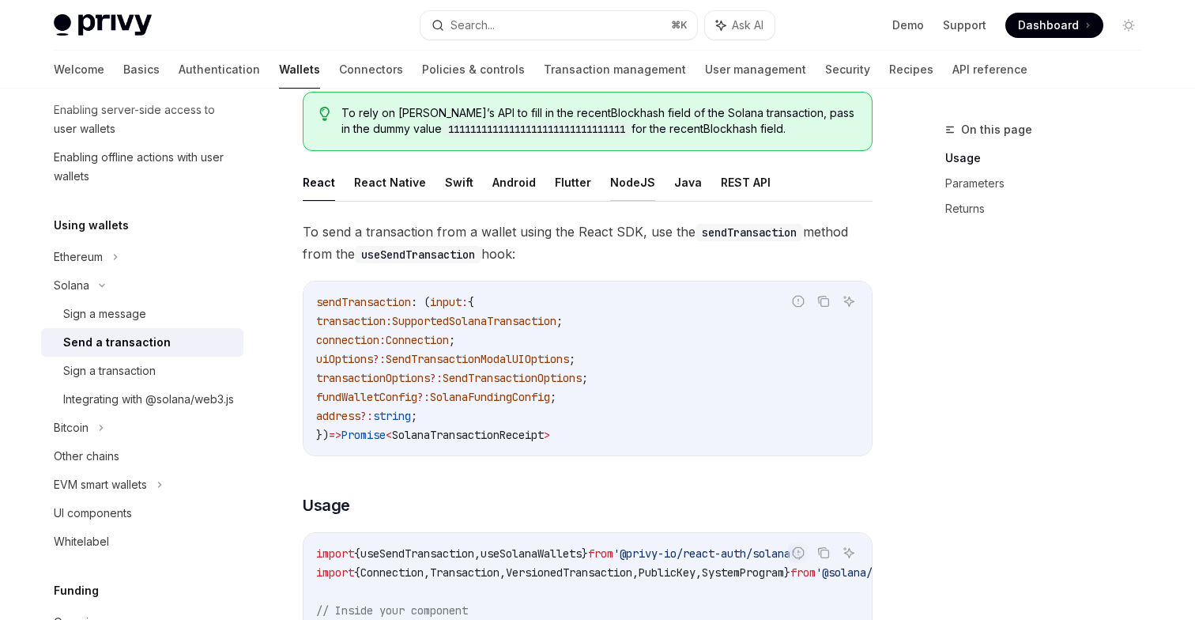
click at [610, 183] on button "NodeJS" at bounding box center [632, 182] width 45 height 37
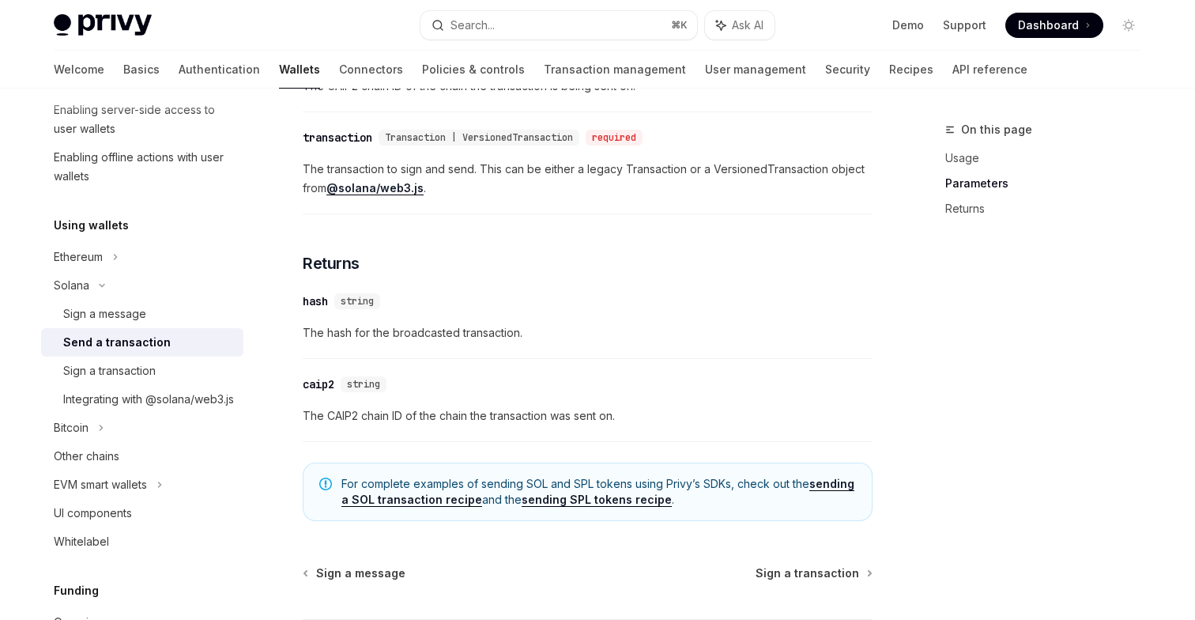
scroll to position [1223, 0]
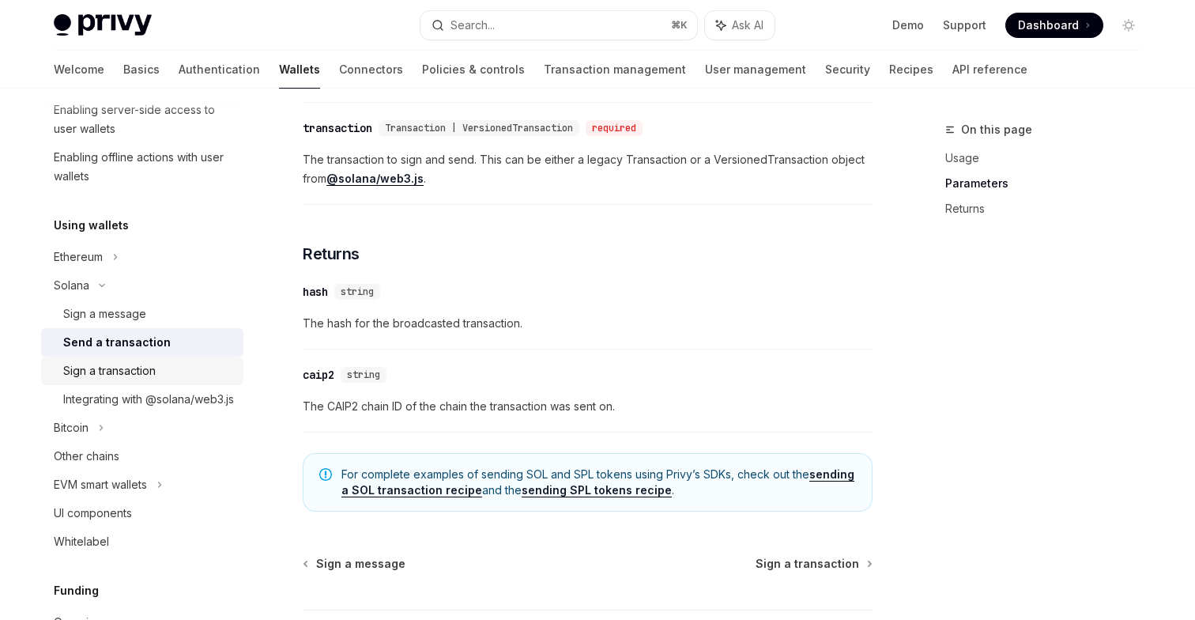
click at [107, 359] on link "Sign a transaction" at bounding box center [142, 371] width 202 height 28
type textarea "*"
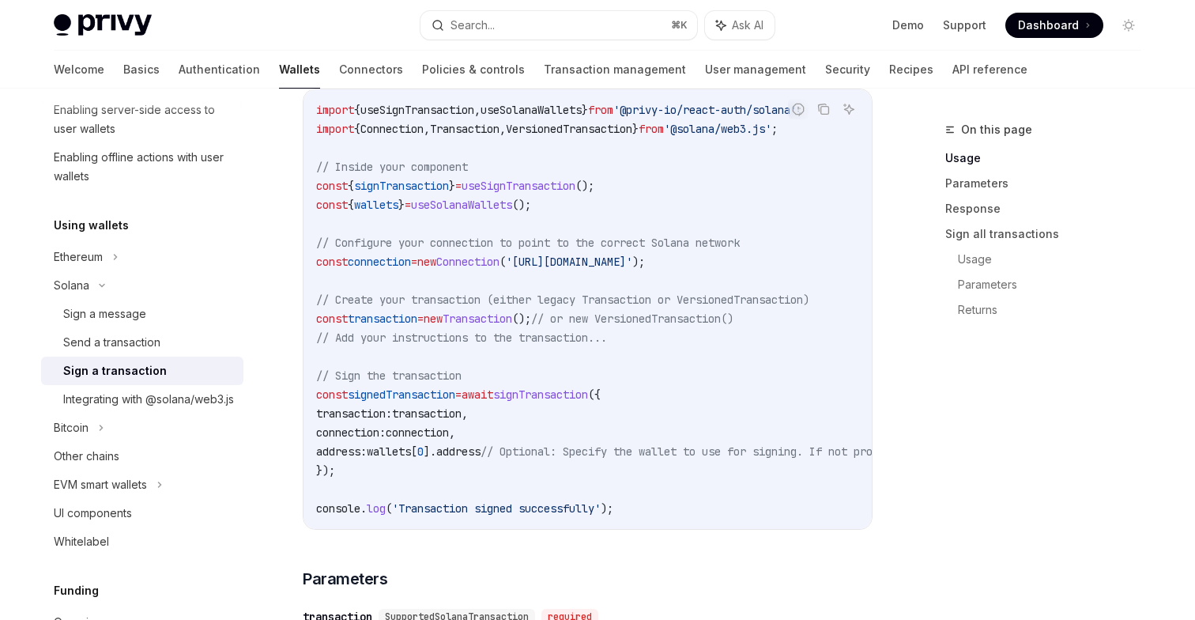
scroll to position [523, 0]
